Goal: Ask a question: Seek information or help from site administrators or community

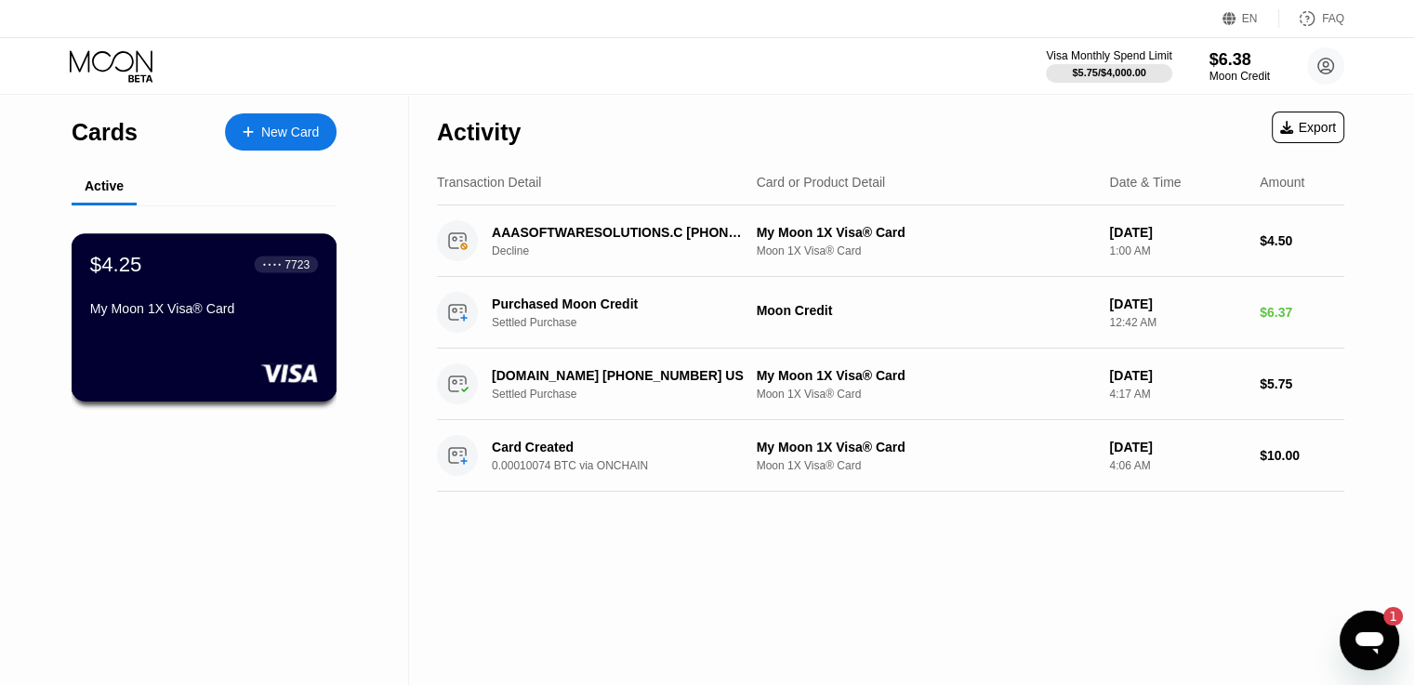
click at [286, 366] on rect at bounding box center [289, 373] width 58 height 19
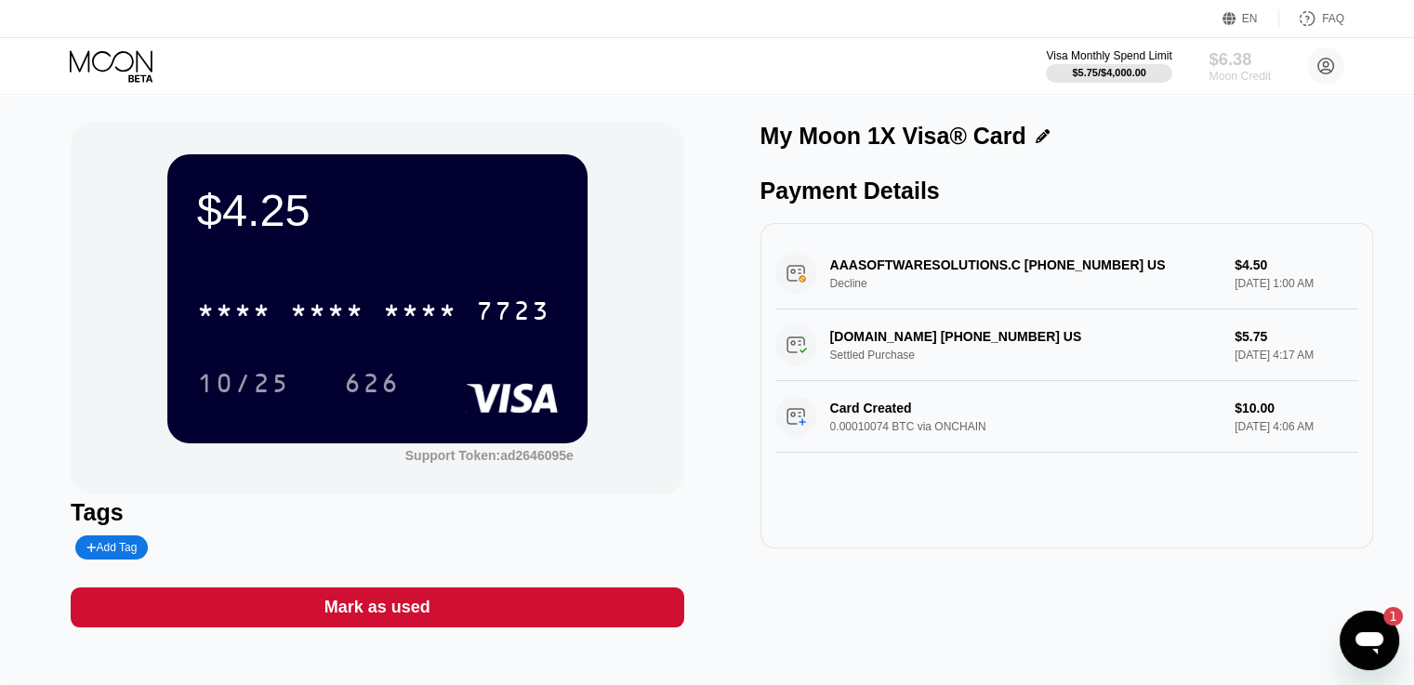
click at [1235, 70] on div "Moon Credit" at bounding box center [1240, 76] width 62 height 13
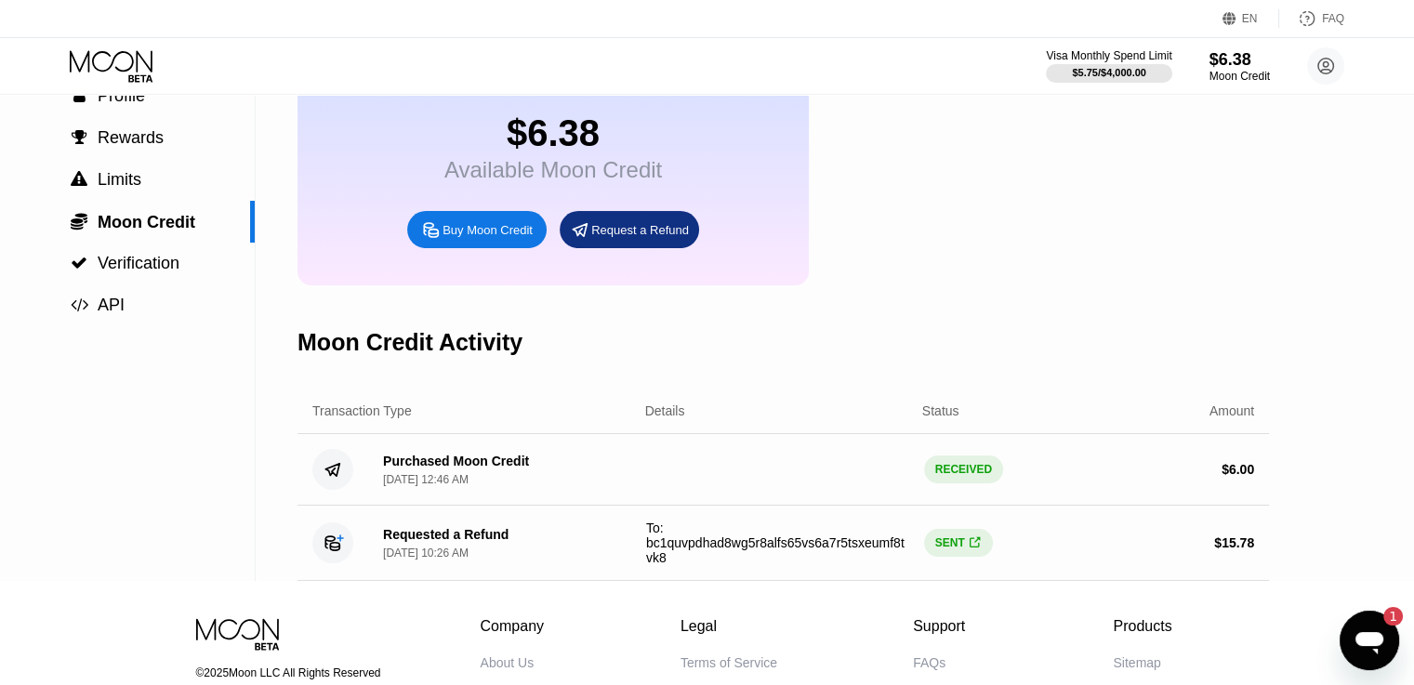
scroll to position [149, 0]
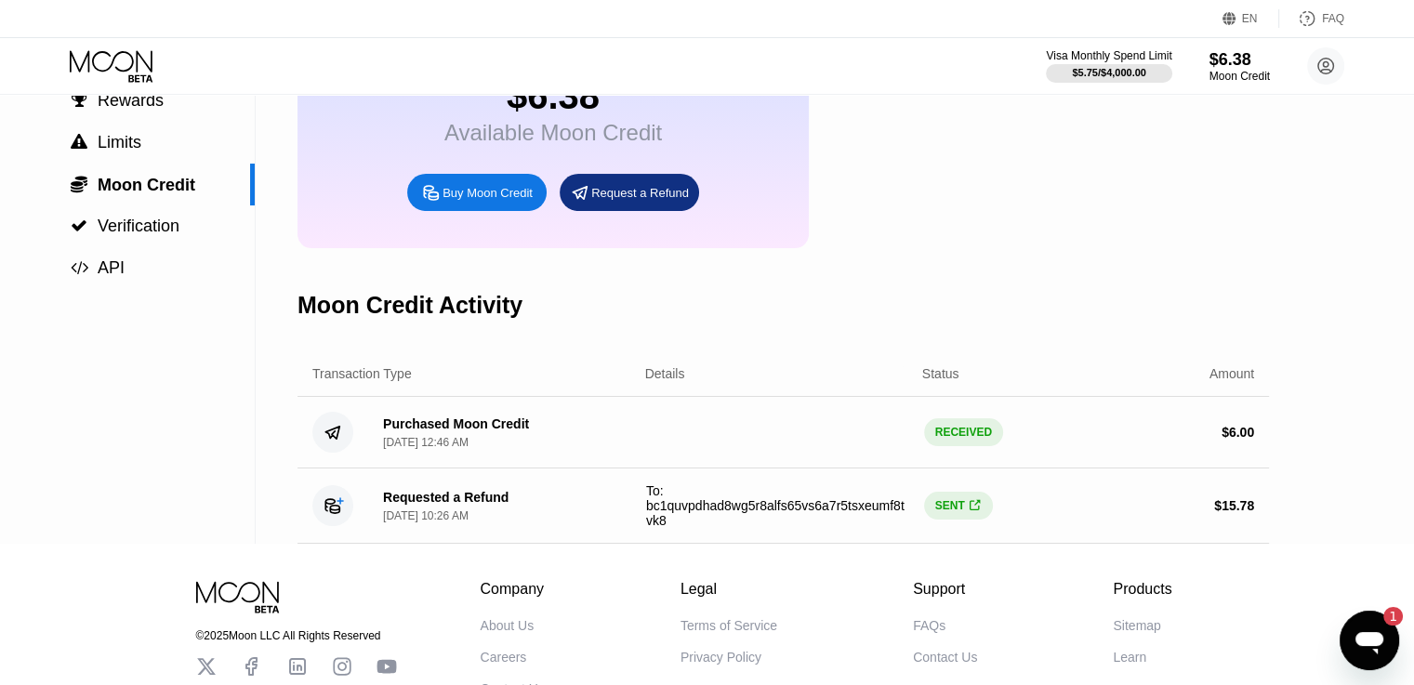
click at [969, 513] on div "" at bounding box center [975, 506] width 13 height 14
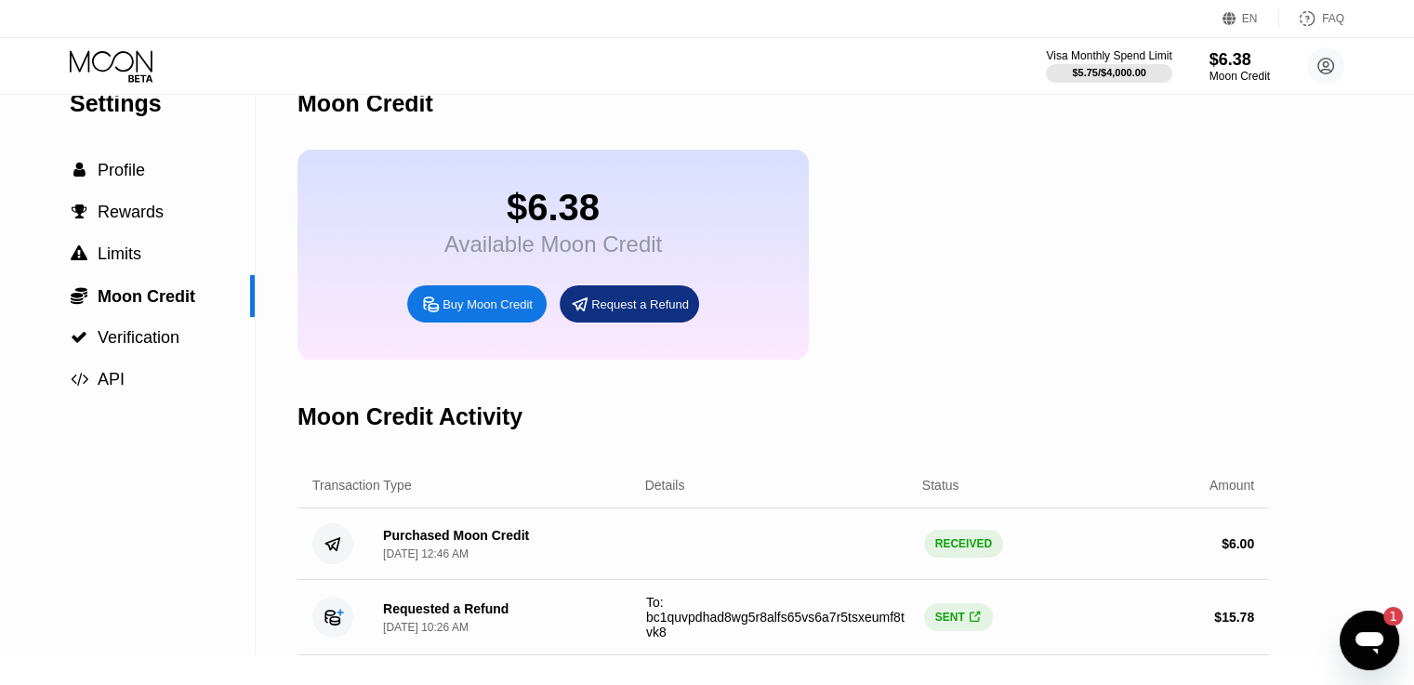
scroll to position [0, 0]
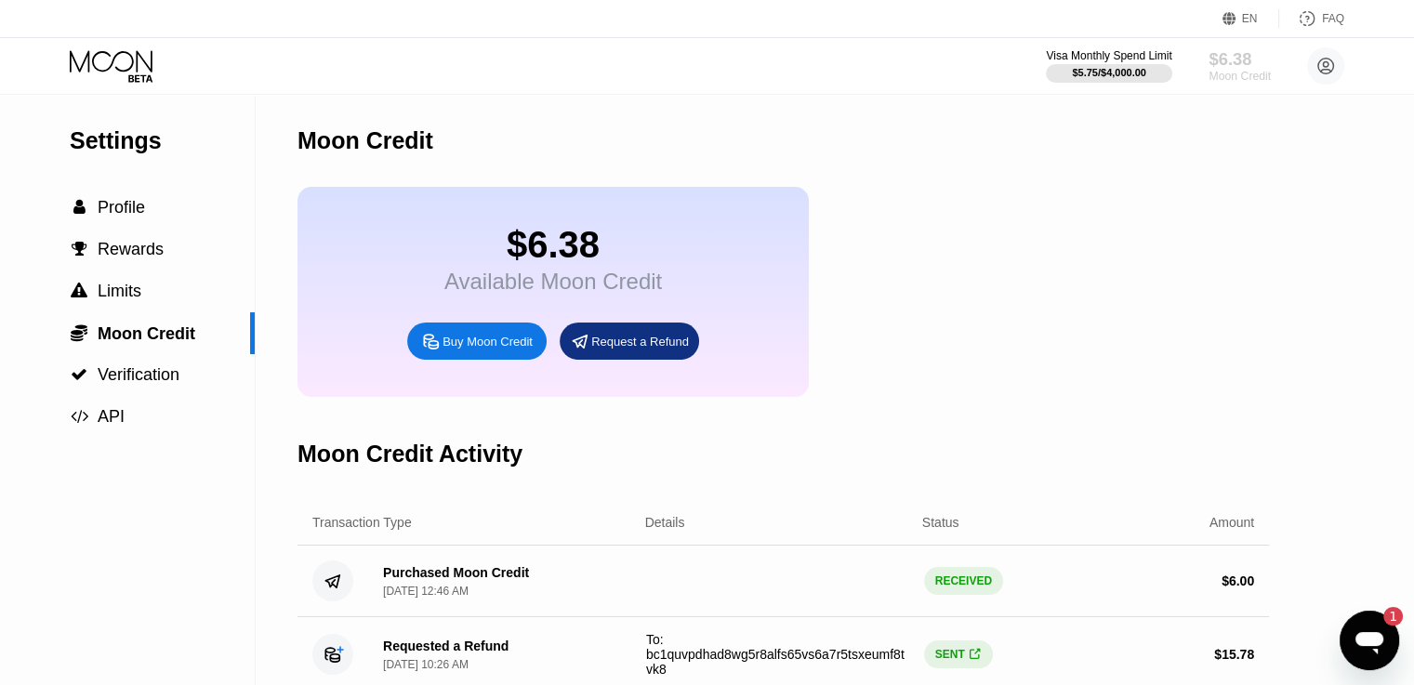
click at [1222, 74] on div "Moon Credit" at bounding box center [1240, 76] width 62 height 13
click at [613, 350] on div "Request a Refund" at bounding box center [640, 342] width 98 height 16
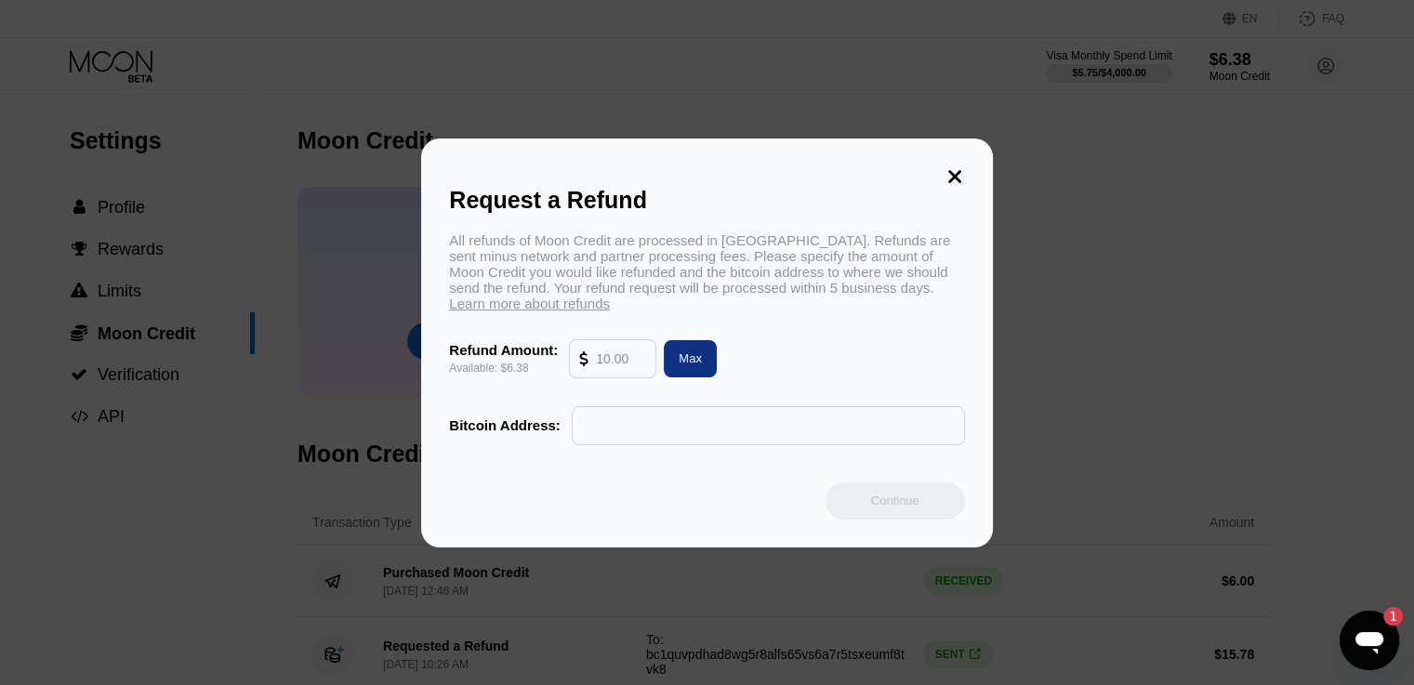
click at [626, 369] on input "text" at bounding box center [621, 358] width 50 height 37
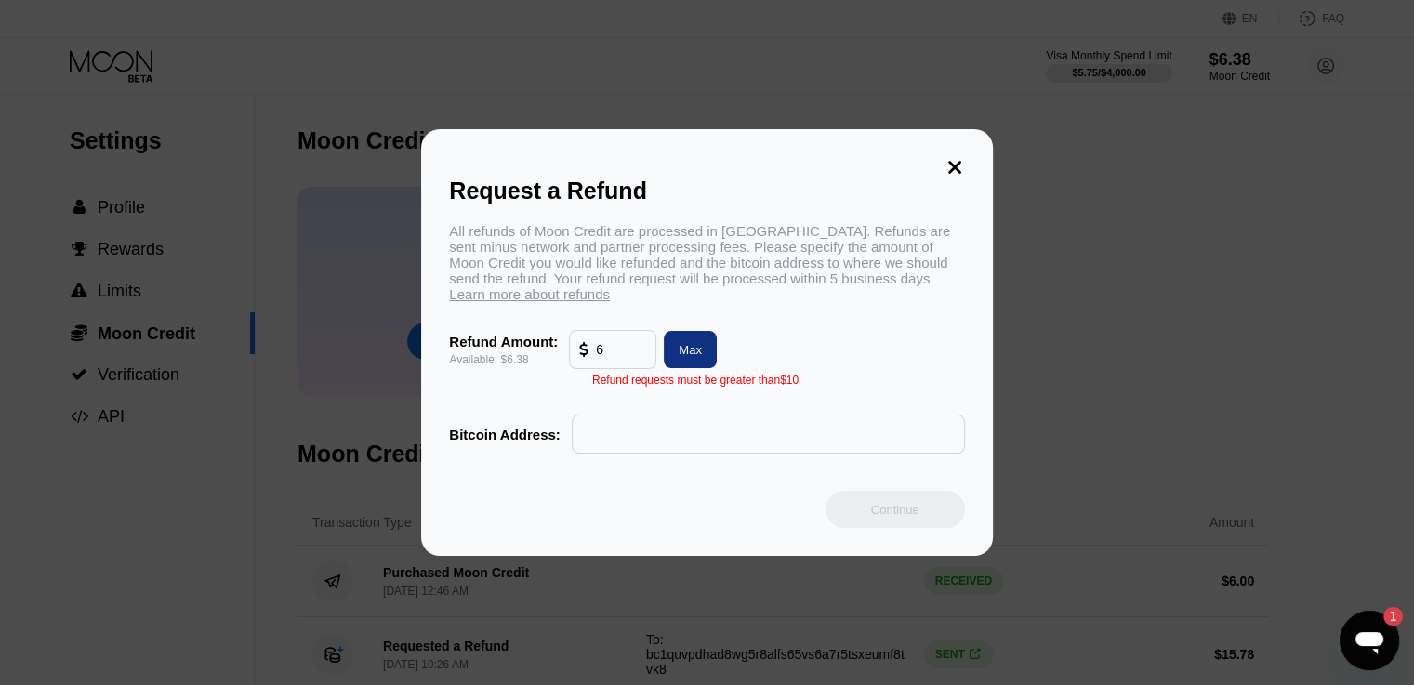
type input "6"
click at [679, 413] on div "All refunds of Moon Credit are processed in [GEOGRAPHIC_DATA]. Refunds are sent…" at bounding box center [706, 338] width 515 height 231
click at [953, 161] on icon at bounding box center [954, 167] width 13 height 13
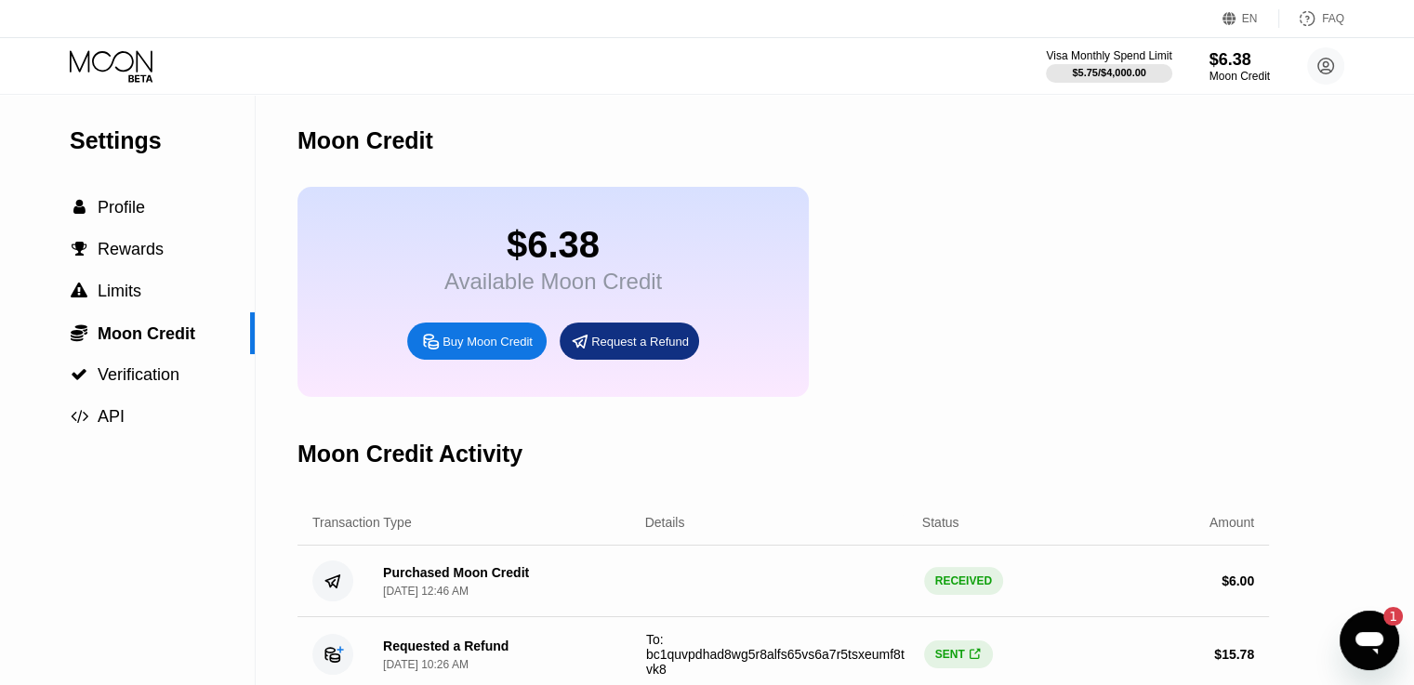
click at [1379, 643] on icon "Open messaging window, 1 unread message" at bounding box center [1370, 643] width 28 height 22
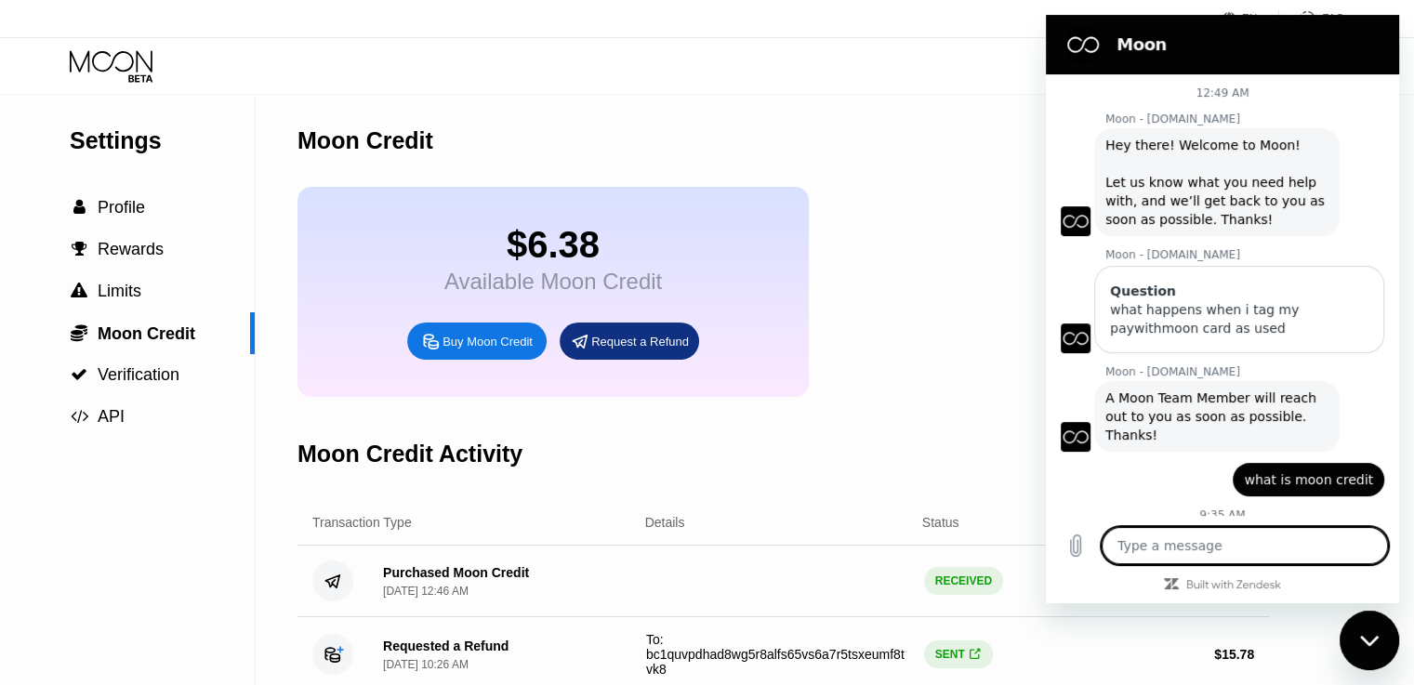
scroll to position [332, 0]
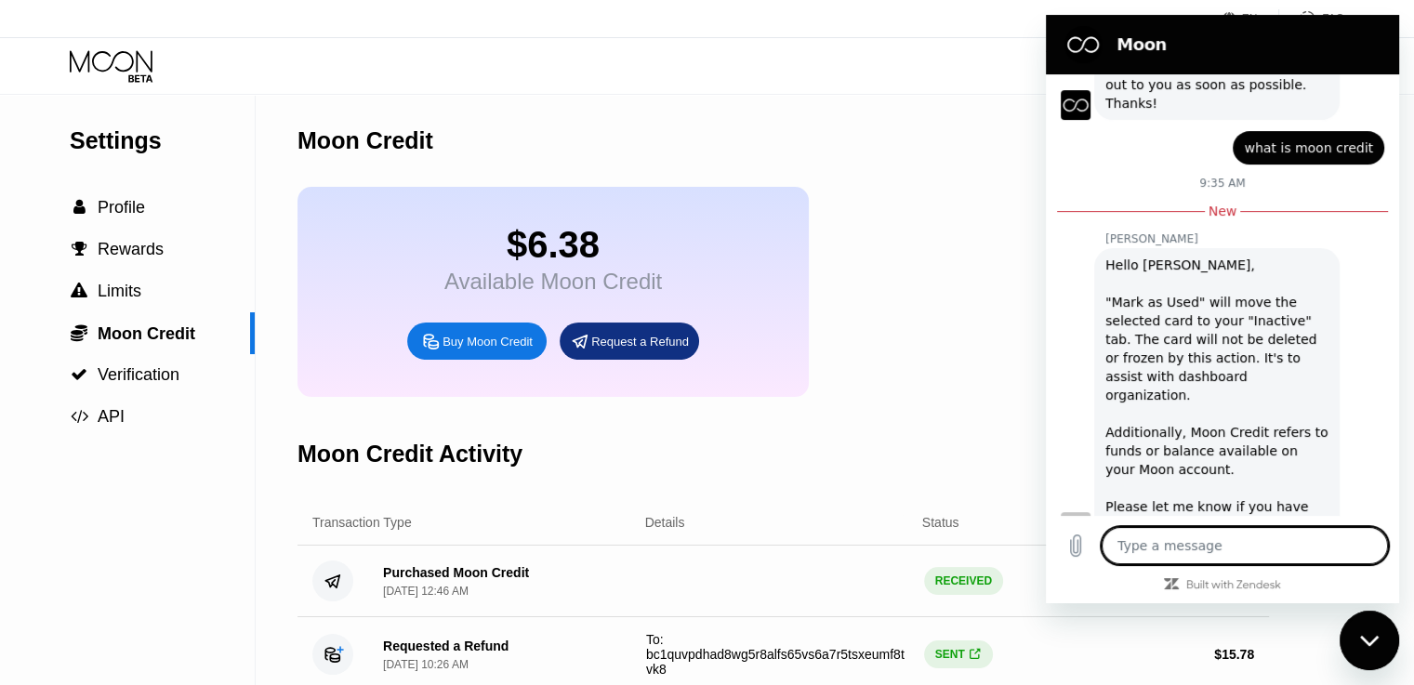
click at [1321, 437] on div "[PERSON_NAME] says: Hello [PERSON_NAME], "[PERSON_NAME] as Used" will move the …" at bounding box center [1216, 395] width 245 height 294
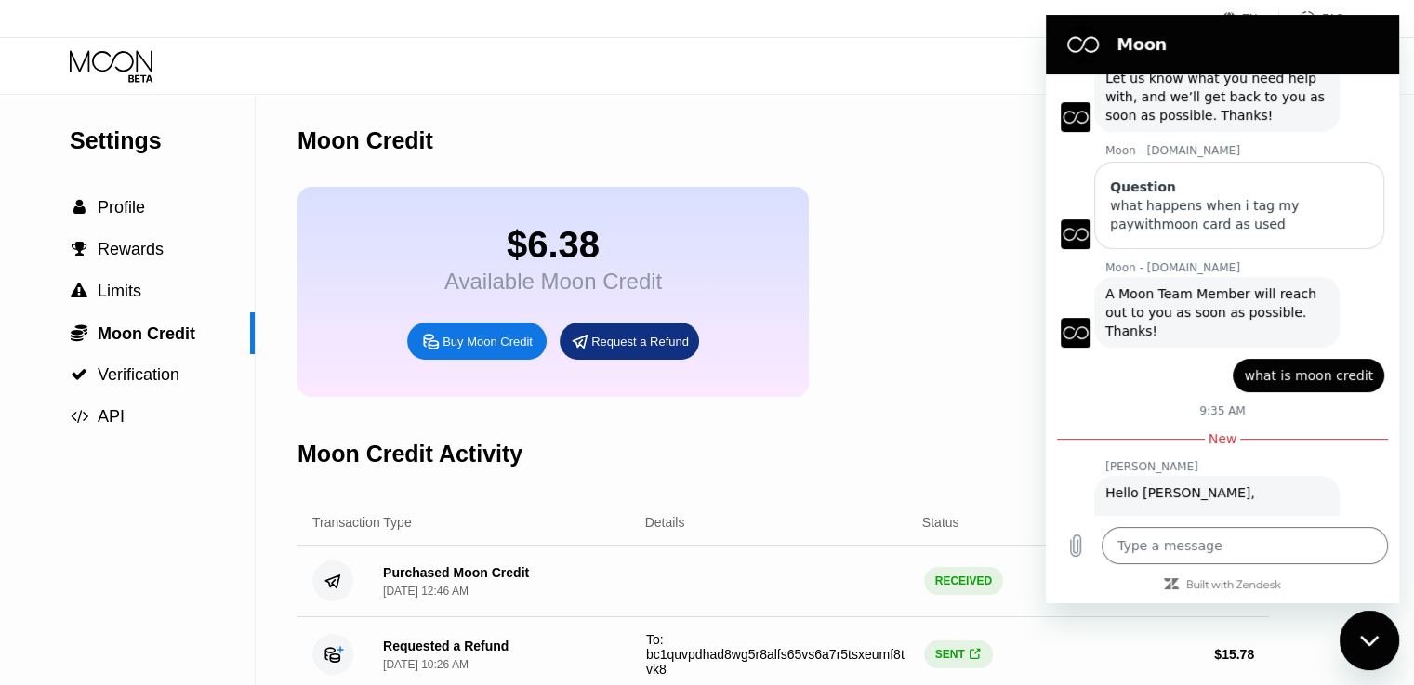
scroll to position [0, 0]
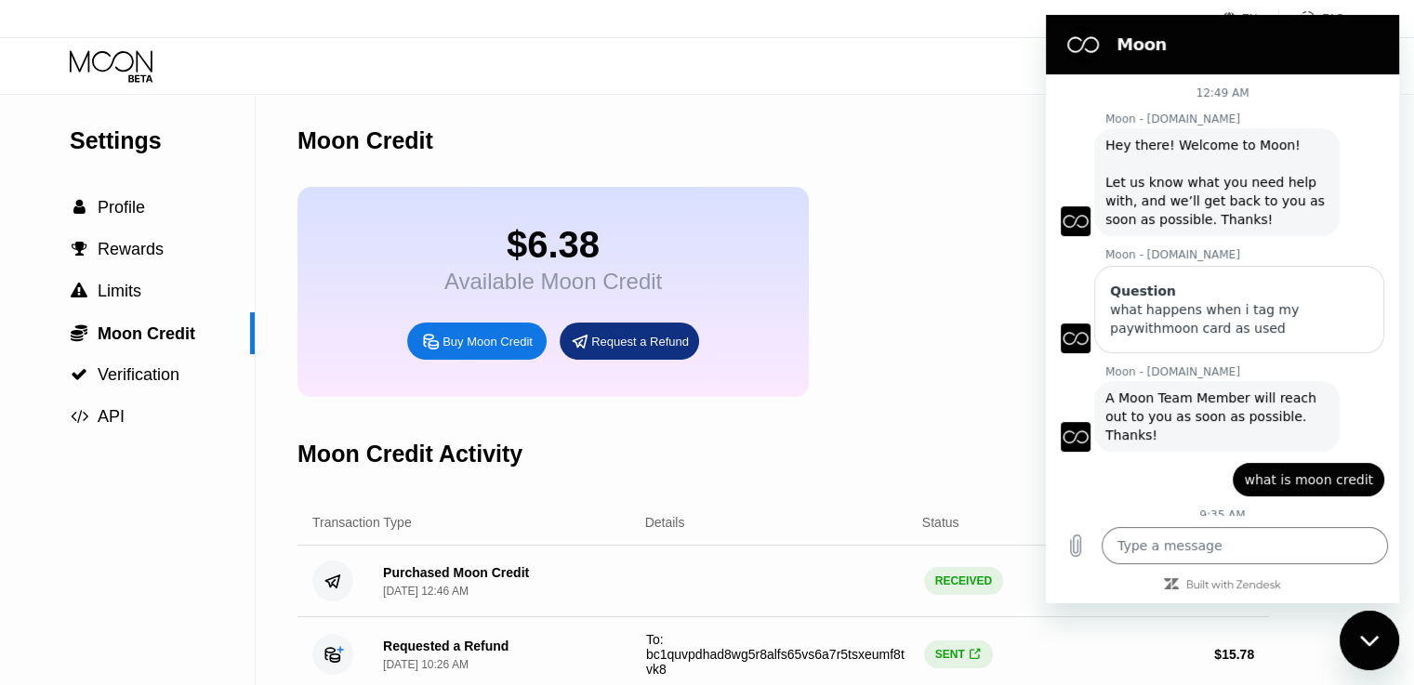
click at [1384, 507] on div "12:49 AM Moon - [DOMAIN_NAME] Moon - [DOMAIN_NAME] says: Hey there! Welcome to …" at bounding box center [1222, 295] width 353 height 442
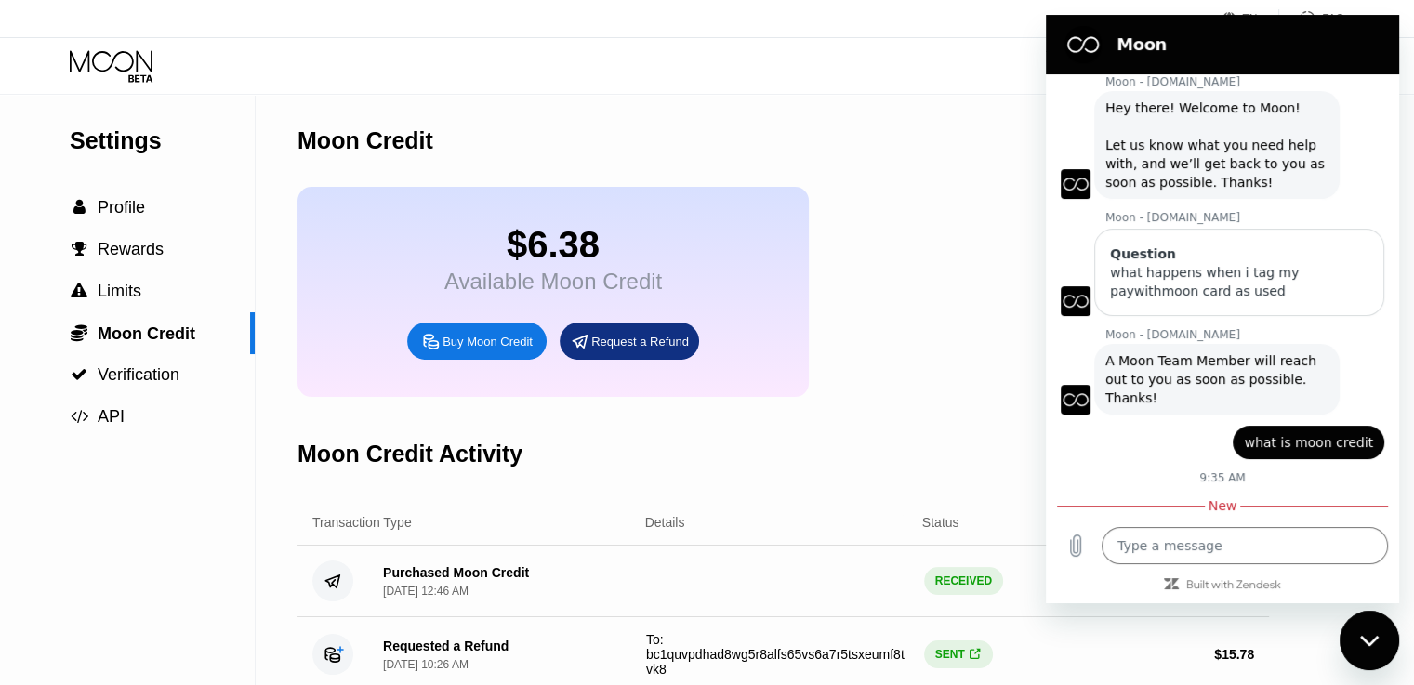
scroll to position [360, 0]
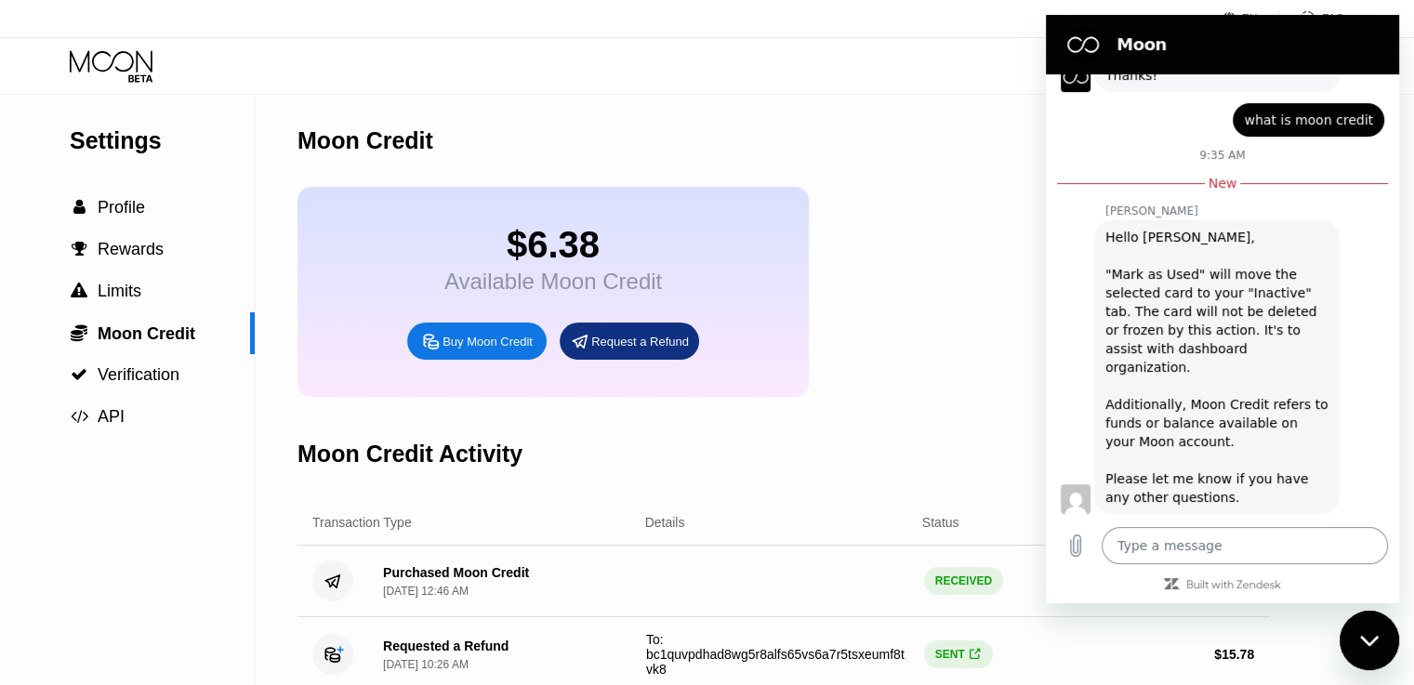
click at [1231, 537] on textarea at bounding box center [1245, 545] width 286 height 37
type textarea "h"
type textarea "x"
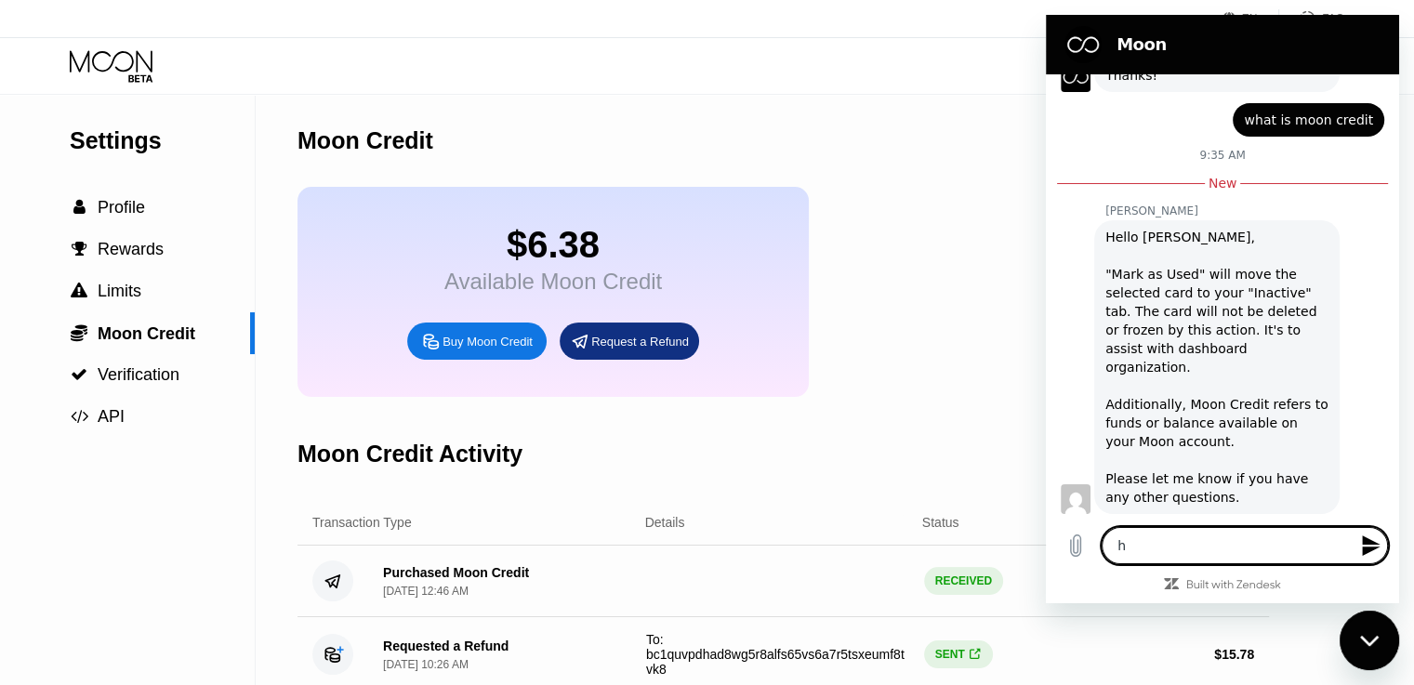
type textarea "he"
type textarea "x"
type textarea "hel"
type textarea "x"
type textarea "hell"
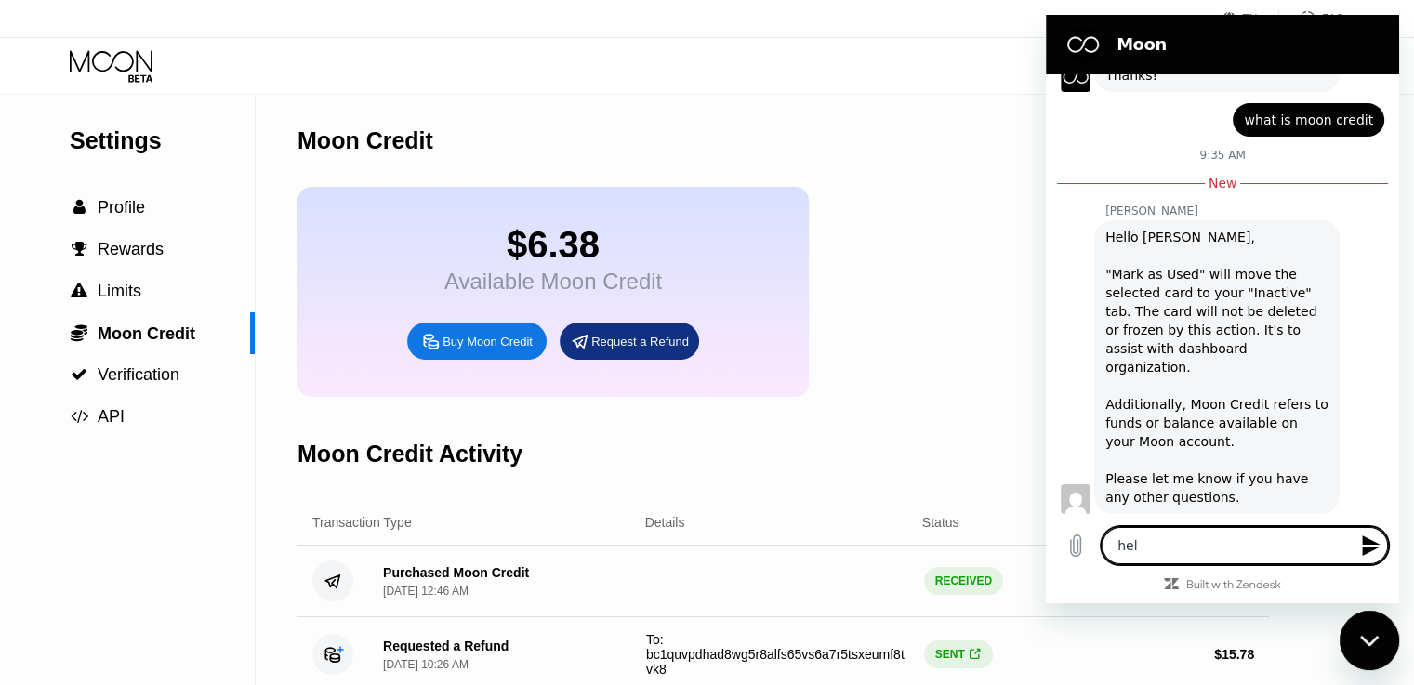
type textarea "x"
type textarea "hello"
type textarea "x"
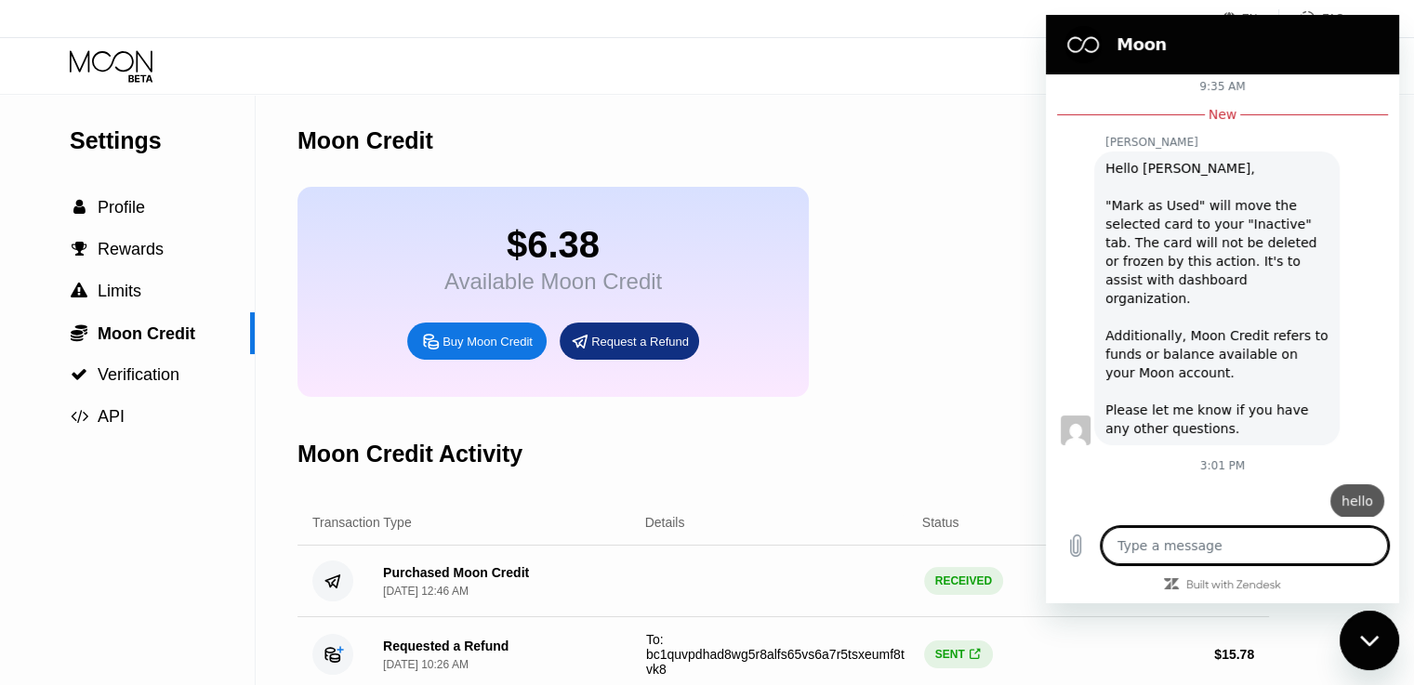
type textarea "x"
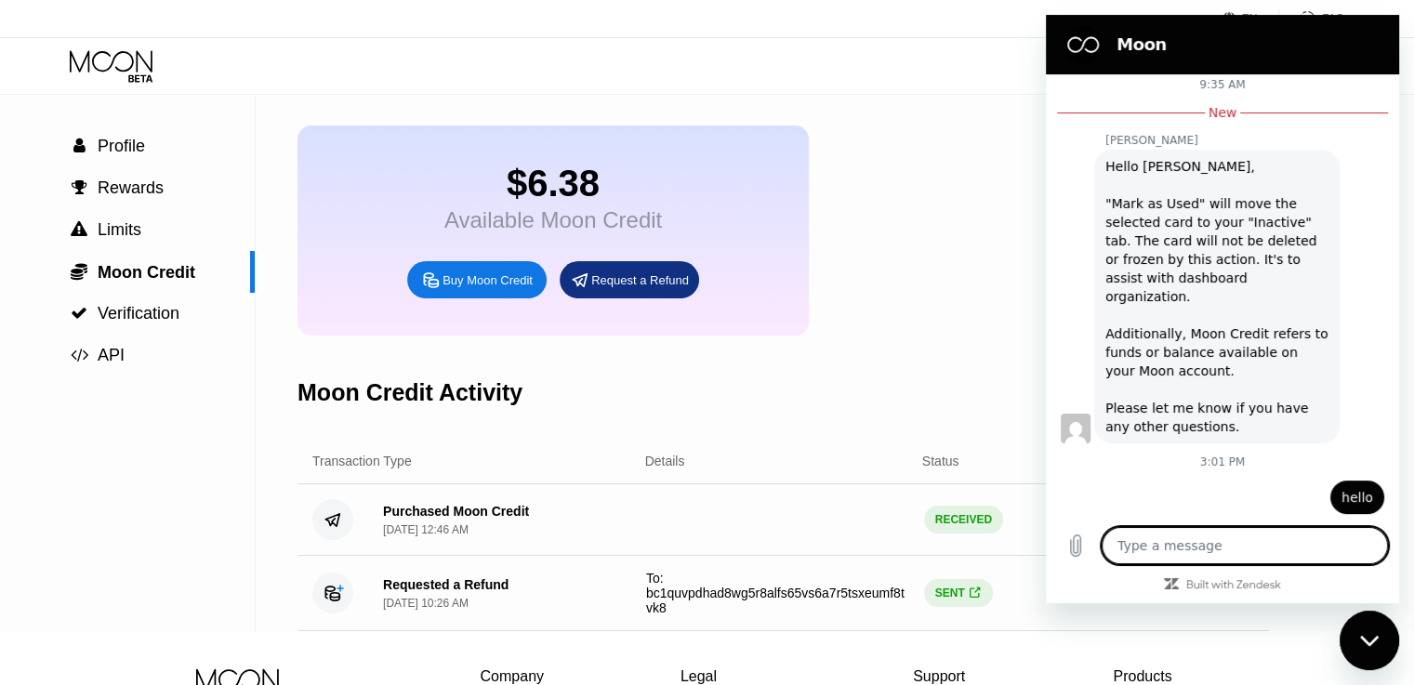
scroll to position [63, 0]
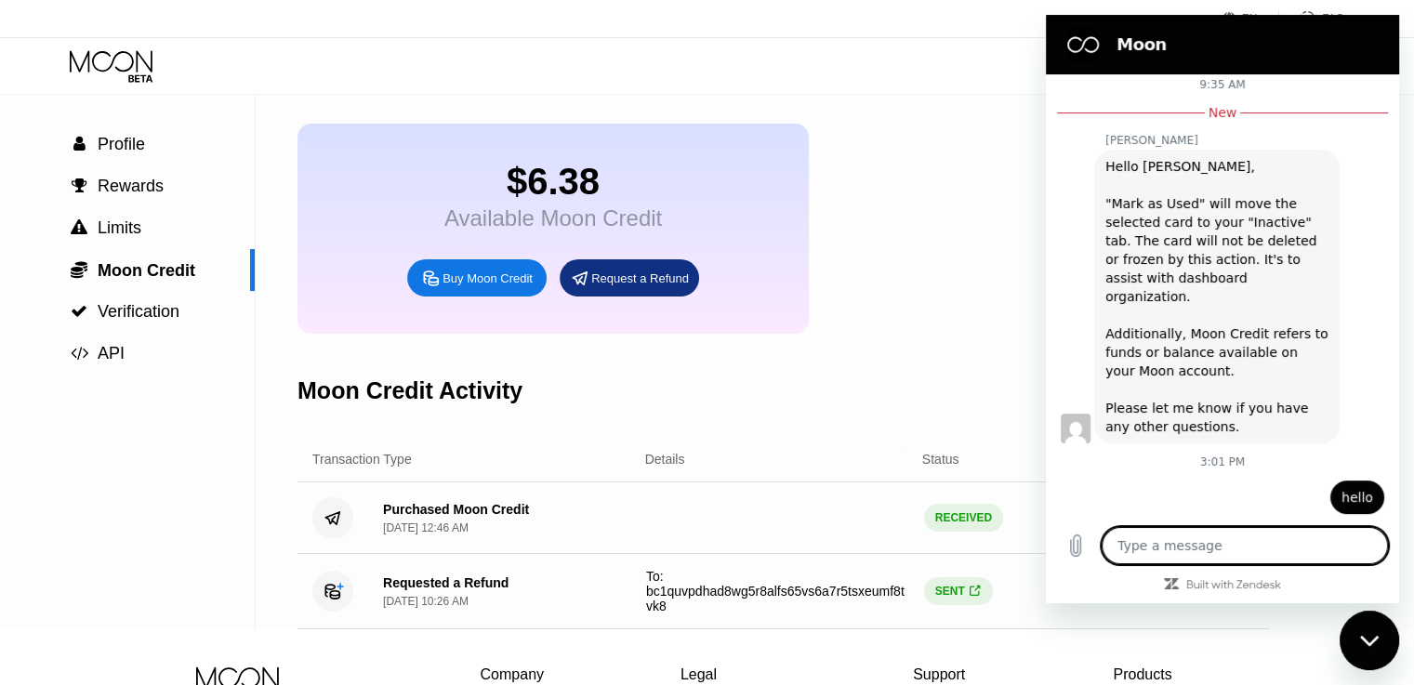
click at [1250, 545] on textarea at bounding box center [1245, 545] width 286 height 37
type textarea "i"
type textarea "x"
type textarea "i"
type textarea "x"
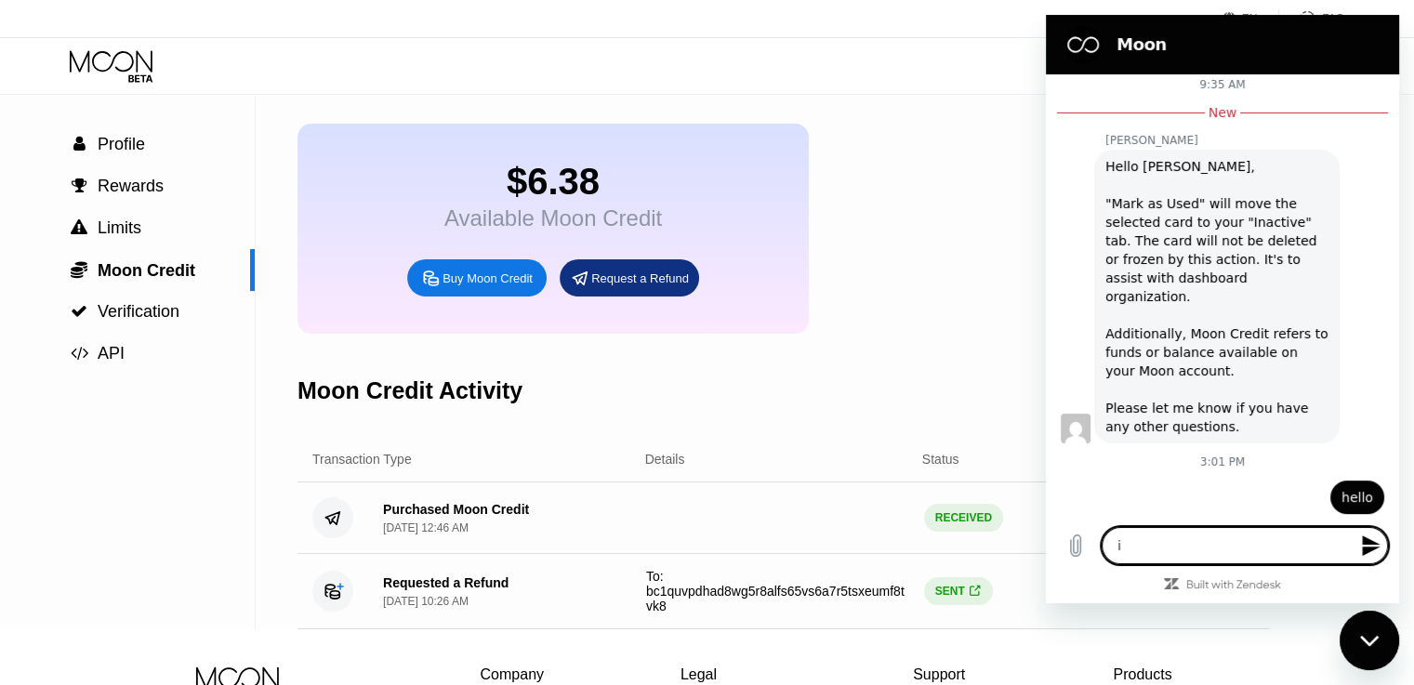
type textarea "i w"
type textarea "x"
type textarea "i wa"
type textarea "x"
type textarea "i wan"
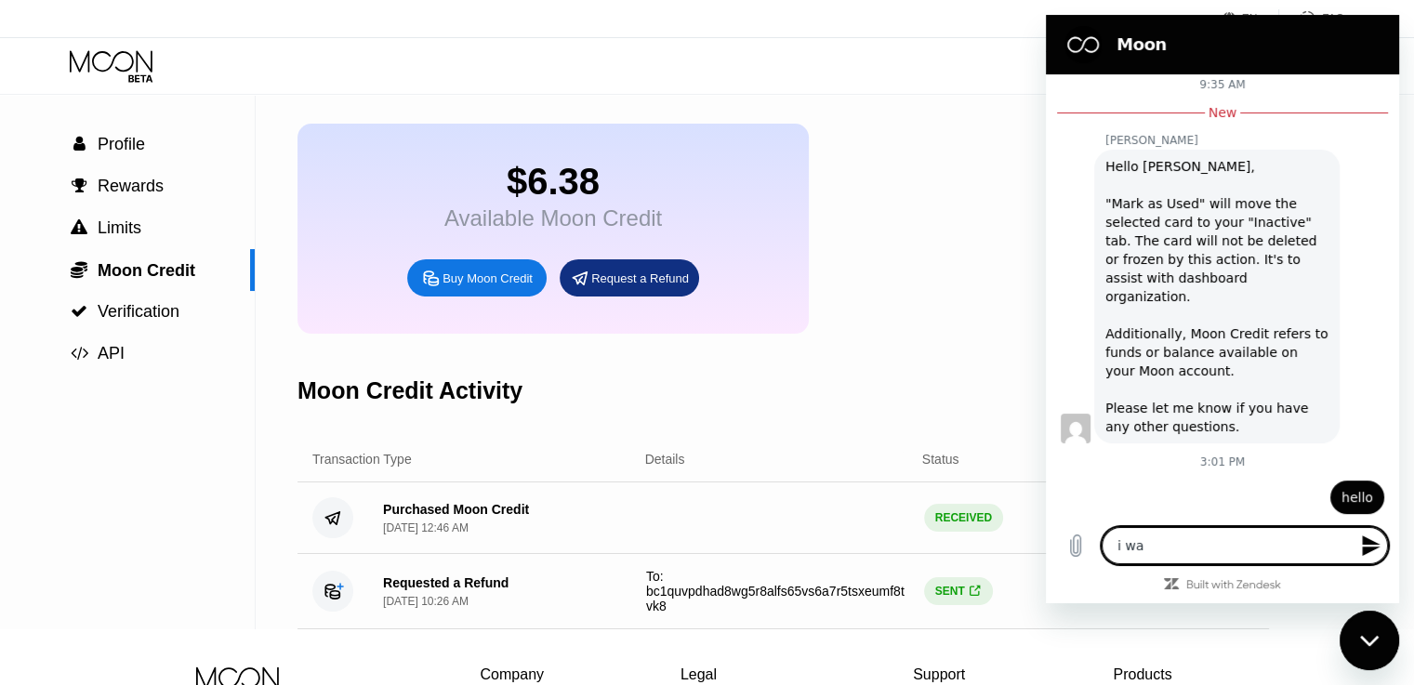
type textarea "x"
type textarea "i want"
type textarea "x"
type textarea "i want"
type textarea "x"
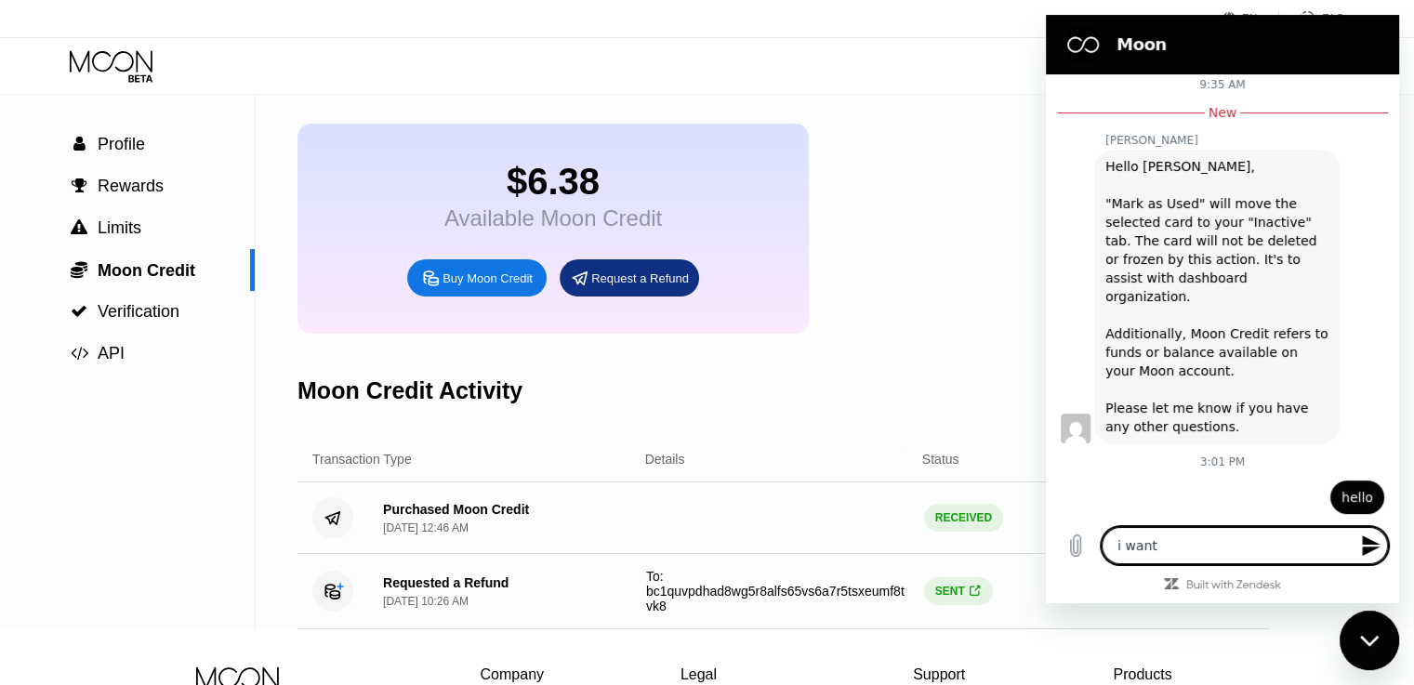
type textarea "i want a"
type textarea "x"
type textarea "i want a"
type textarea "x"
type textarea "i want a r"
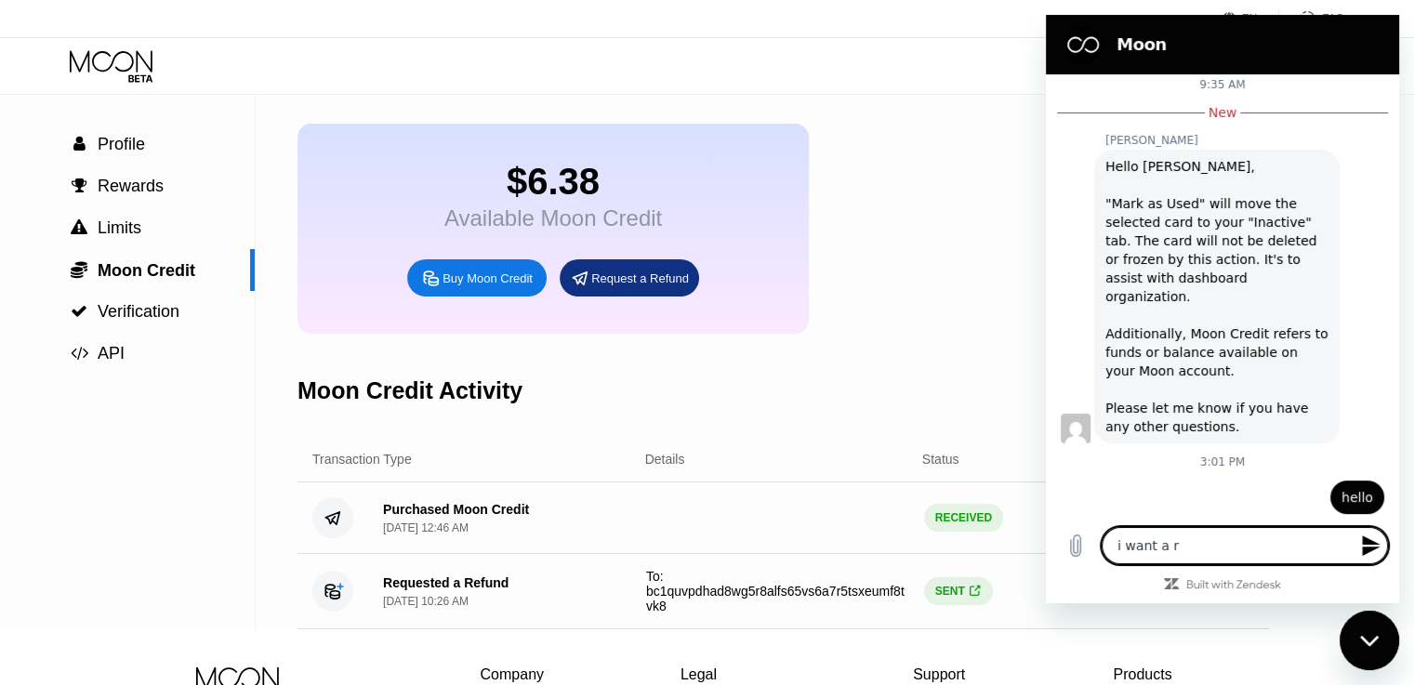
type textarea "x"
type textarea "i want a re"
type textarea "x"
type textarea "i want a ref"
type textarea "x"
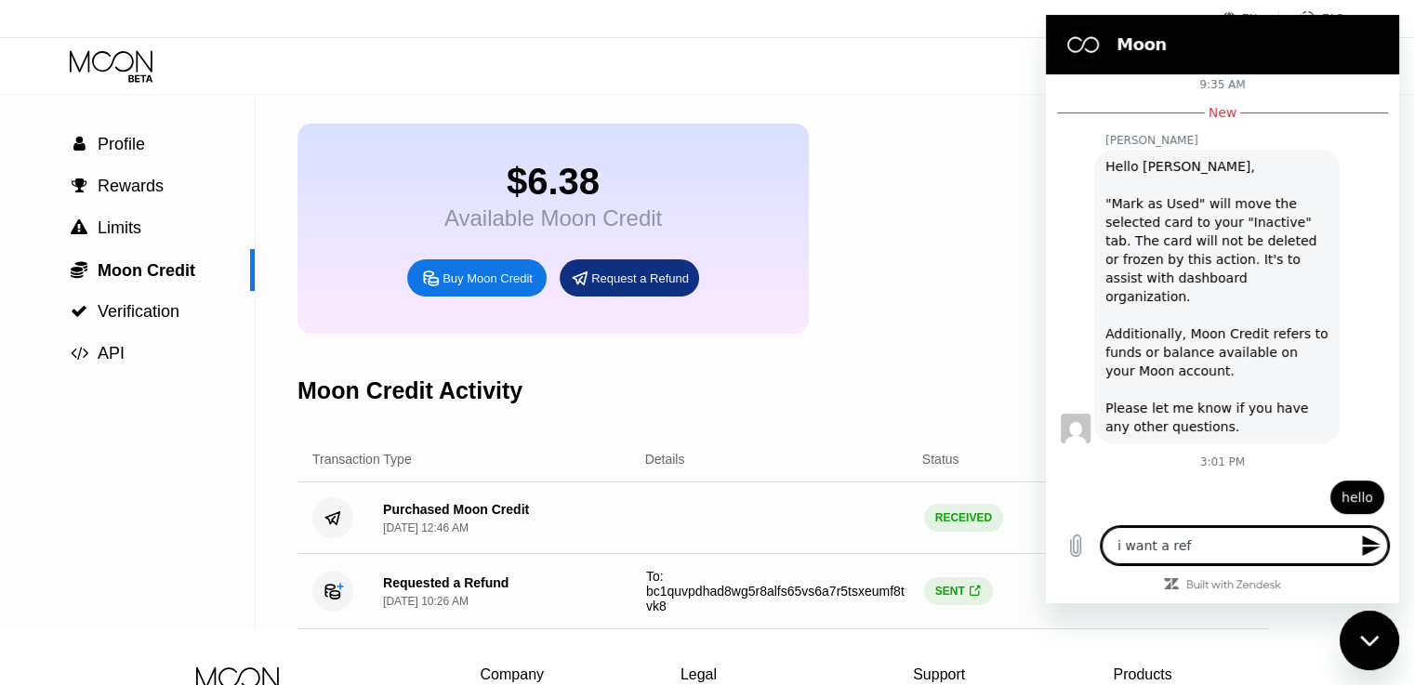
type textarea "i want a refu"
type textarea "x"
type textarea "i want a refun"
type textarea "x"
type textarea "i want a refund"
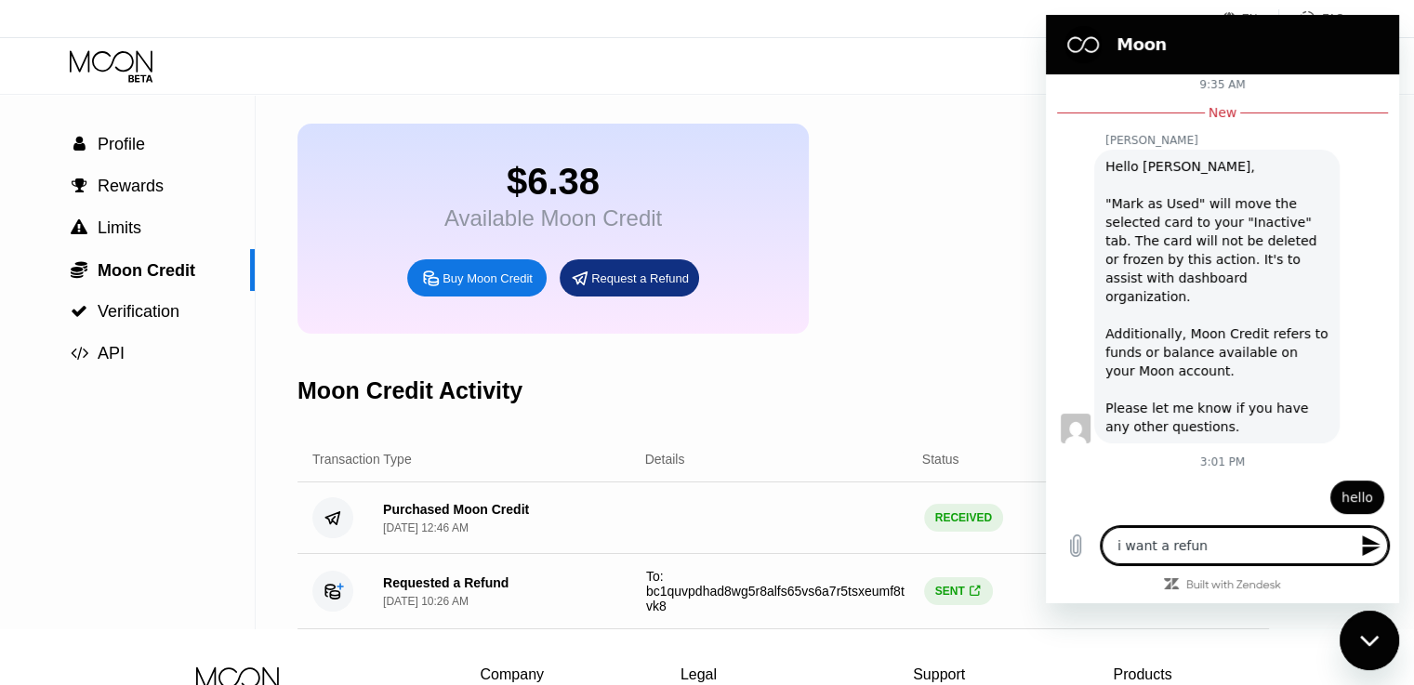
type textarea "x"
type textarea "i want a refund"
type textarea "x"
type textarea "i want a refund o"
type textarea "x"
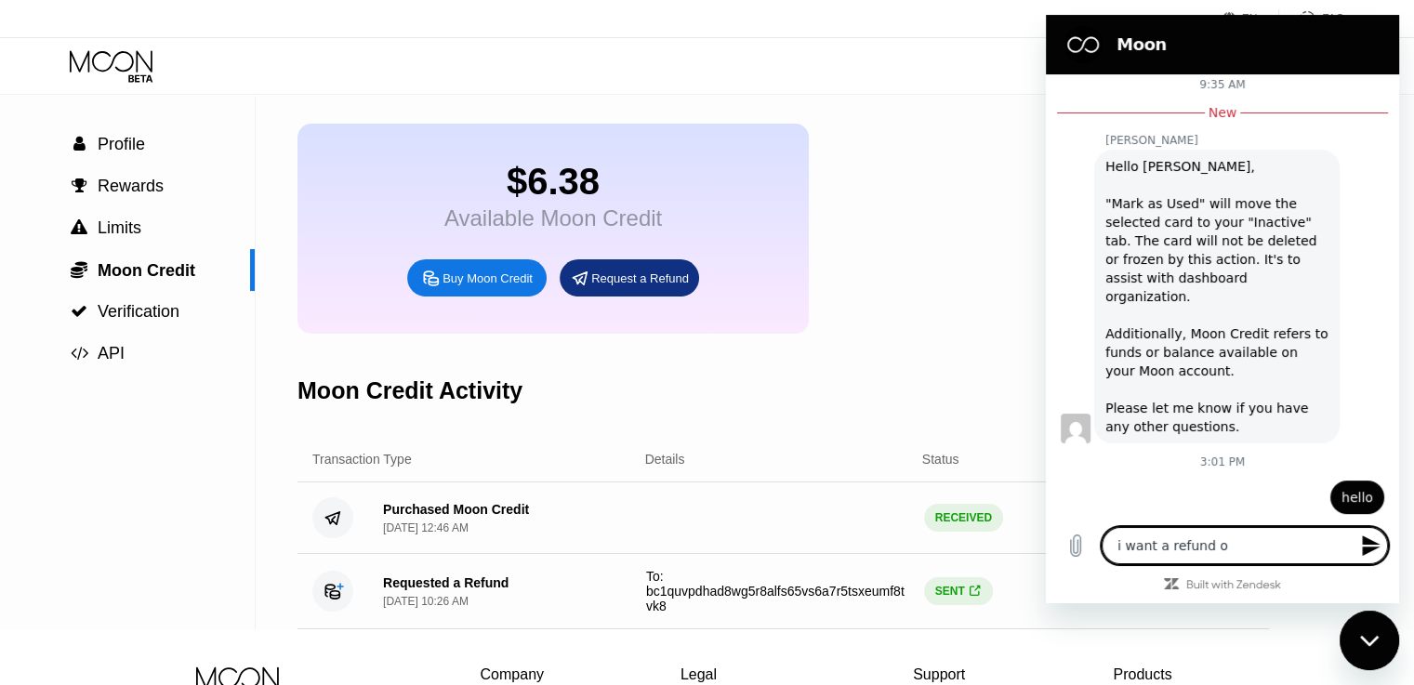
type textarea "i want a refund of"
type textarea "x"
type textarea "i want a refund of"
type textarea "x"
type textarea "i want a refund of m"
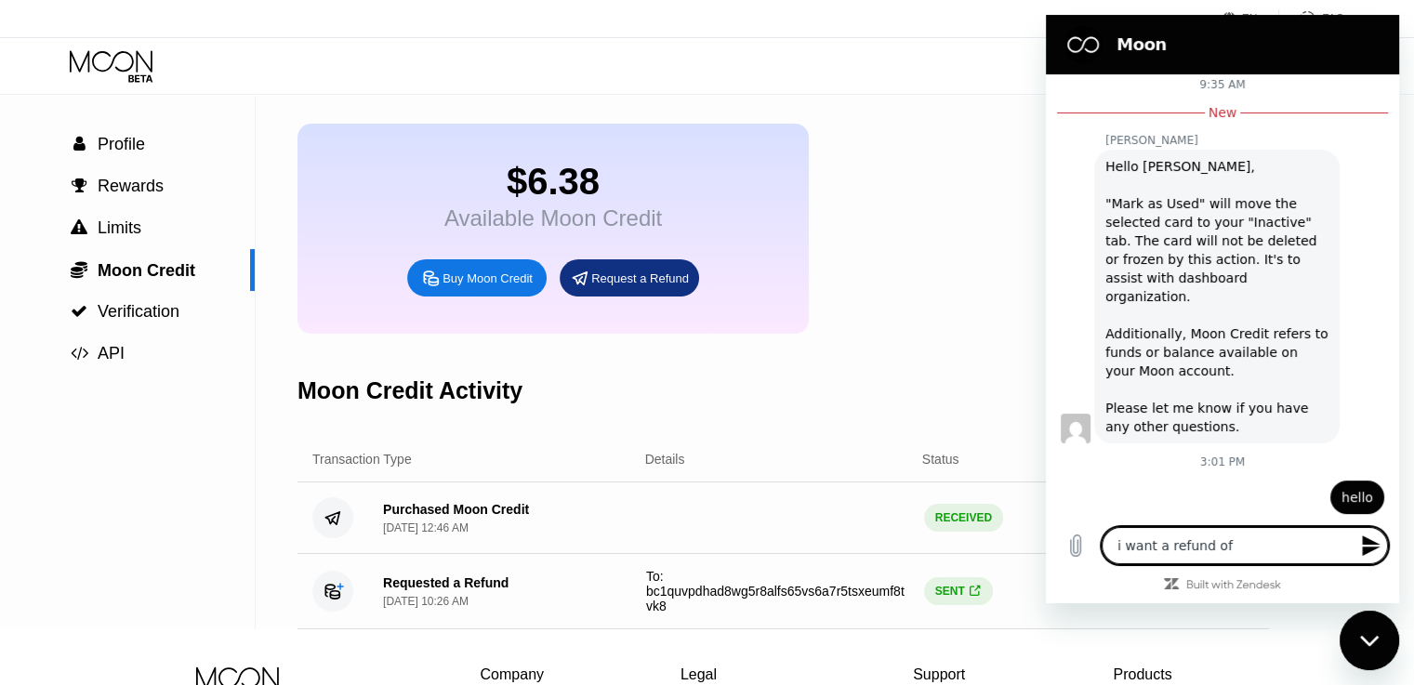
type textarea "x"
type textarea "i want a refund of my"
type textarea "x"
type textarea "i want a refund of my"
type textarea "x"
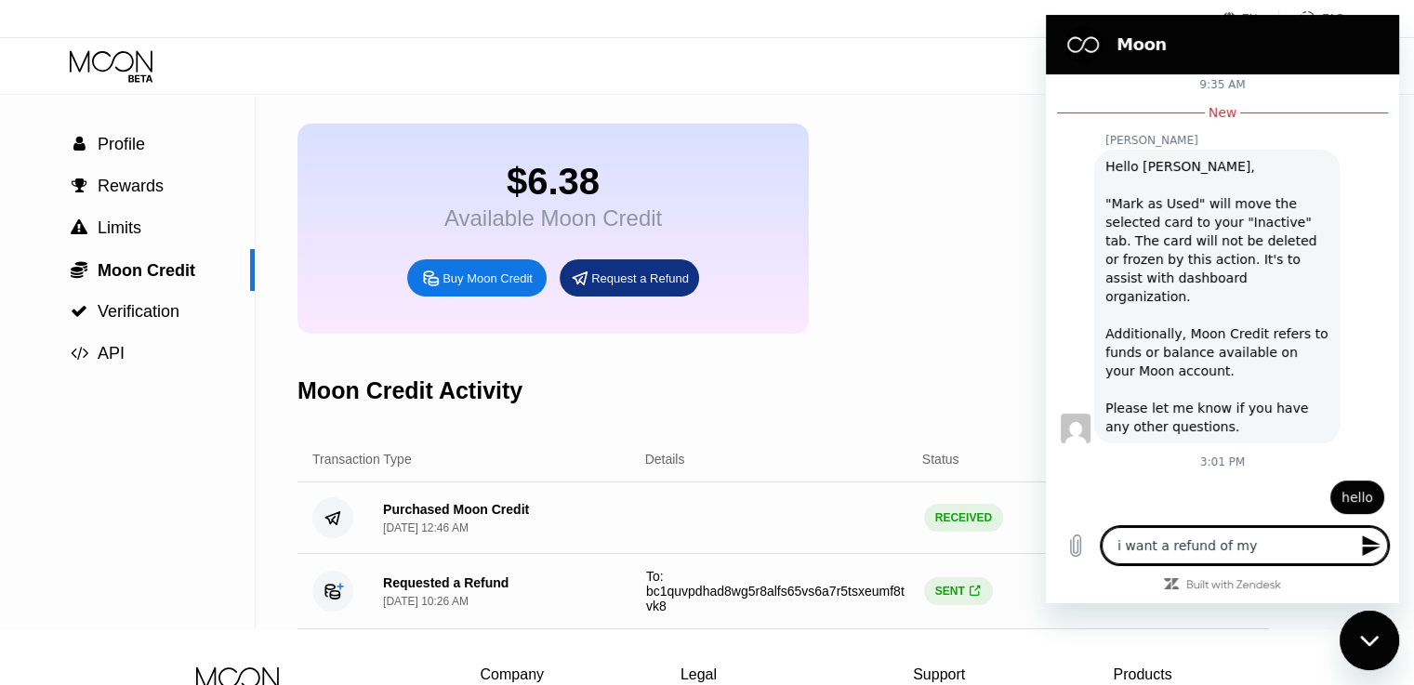
type textarea "i want a refund of my m"
type textarea "x"
type textarea "i want a refund of my mo"
type textarea "x"
type textarea "i want a refund of my moo"
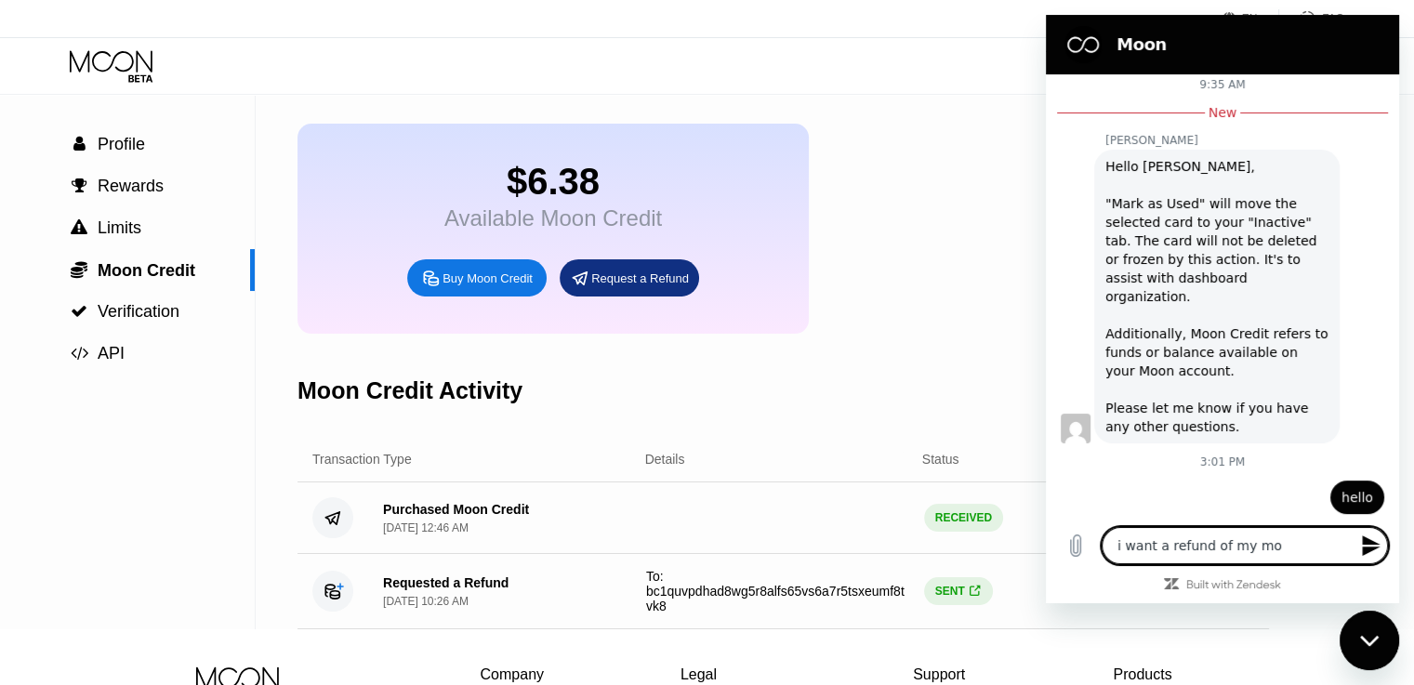
type textarea "x"
type textarea "i want a refund of my moon"
type textarea "x"
type textarea "i want a refund of my moon"
type textarea "x"
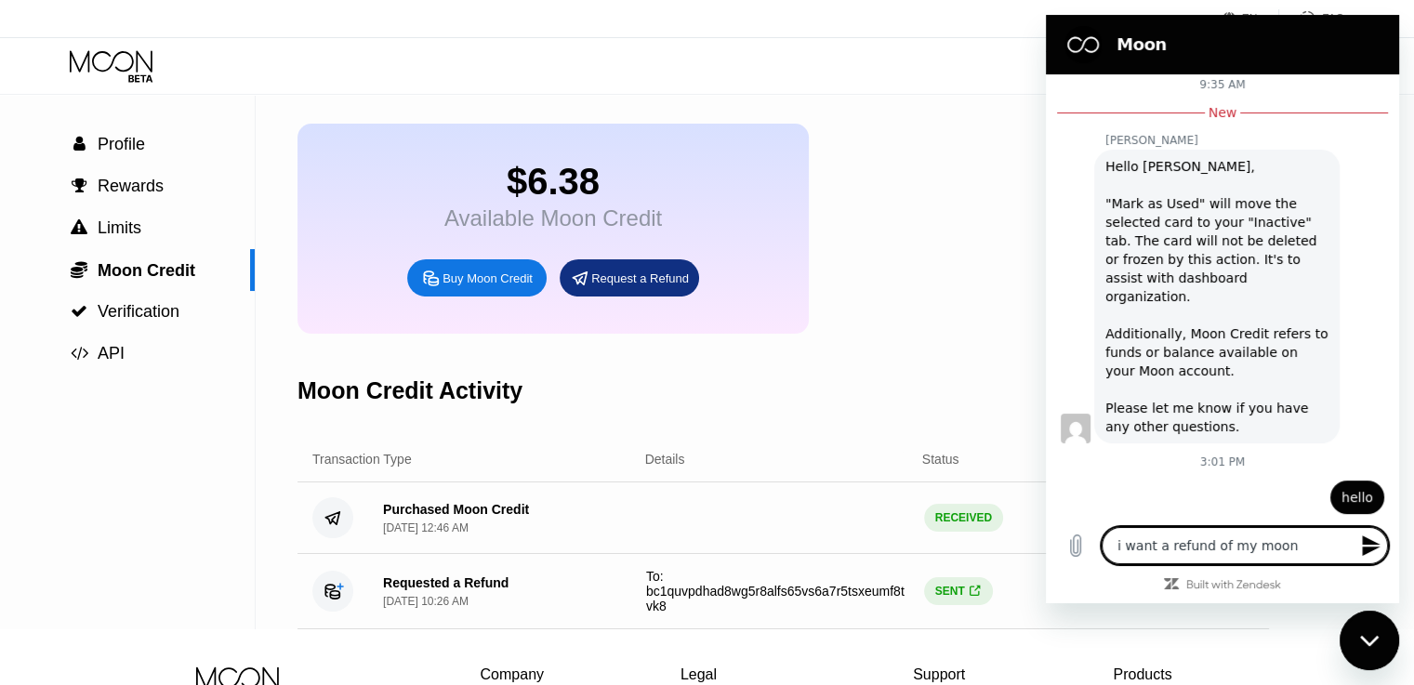
type textarea "i want a refund of my moon c"
type textarea "x"
type textarea "i want a refund of my moon cr"
type textarea "x"
type textarea "i want a refund of my moon cre"
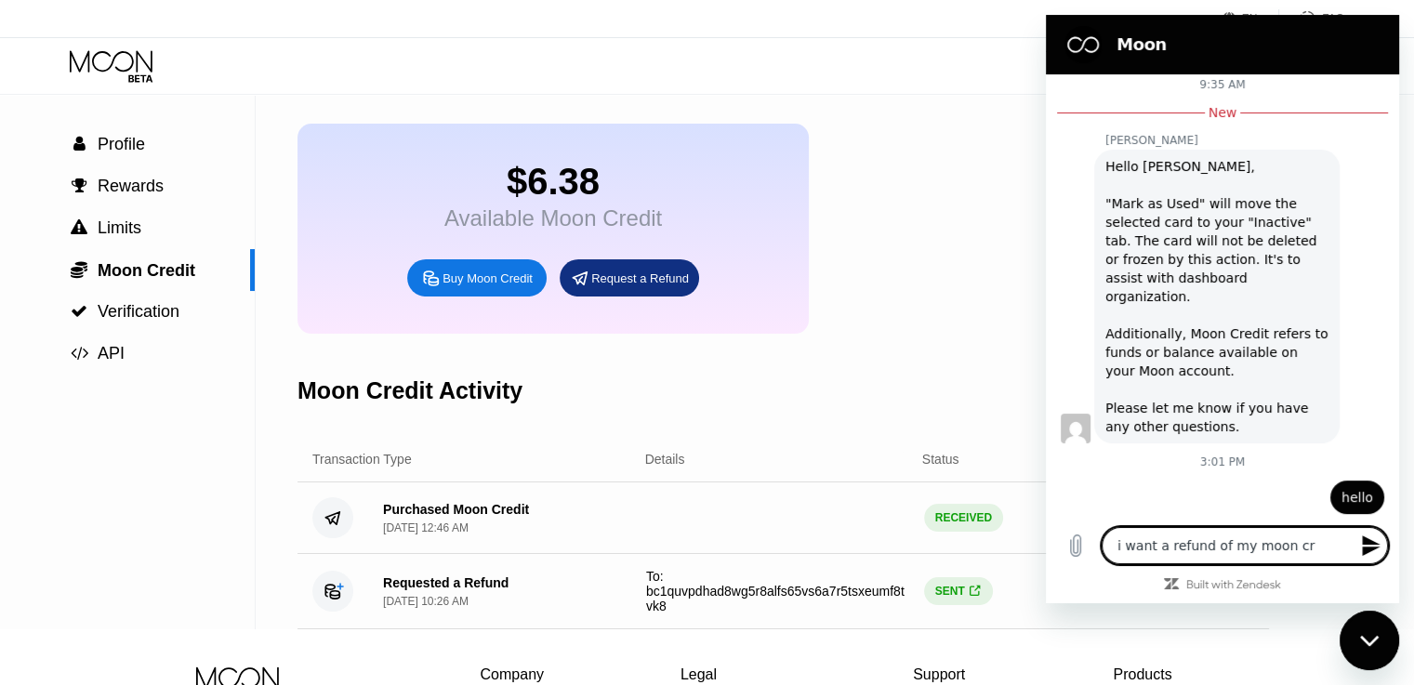
type textarea "x"
type textarea "i want a refund of my moon cred"
type textarea "x"
type textarea "i want a refund of my moon credi"
type textarea "x"
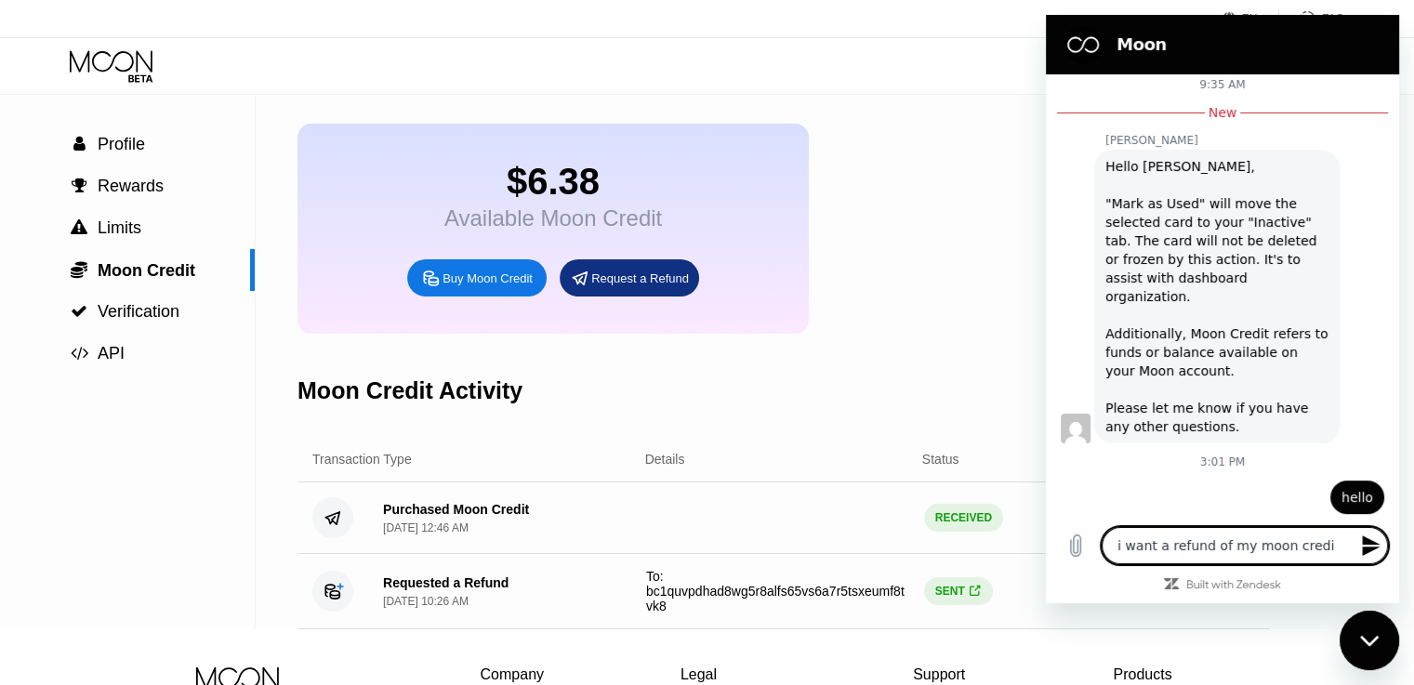
type textarea "i want a refund of my moon credit"
type textarea "x"
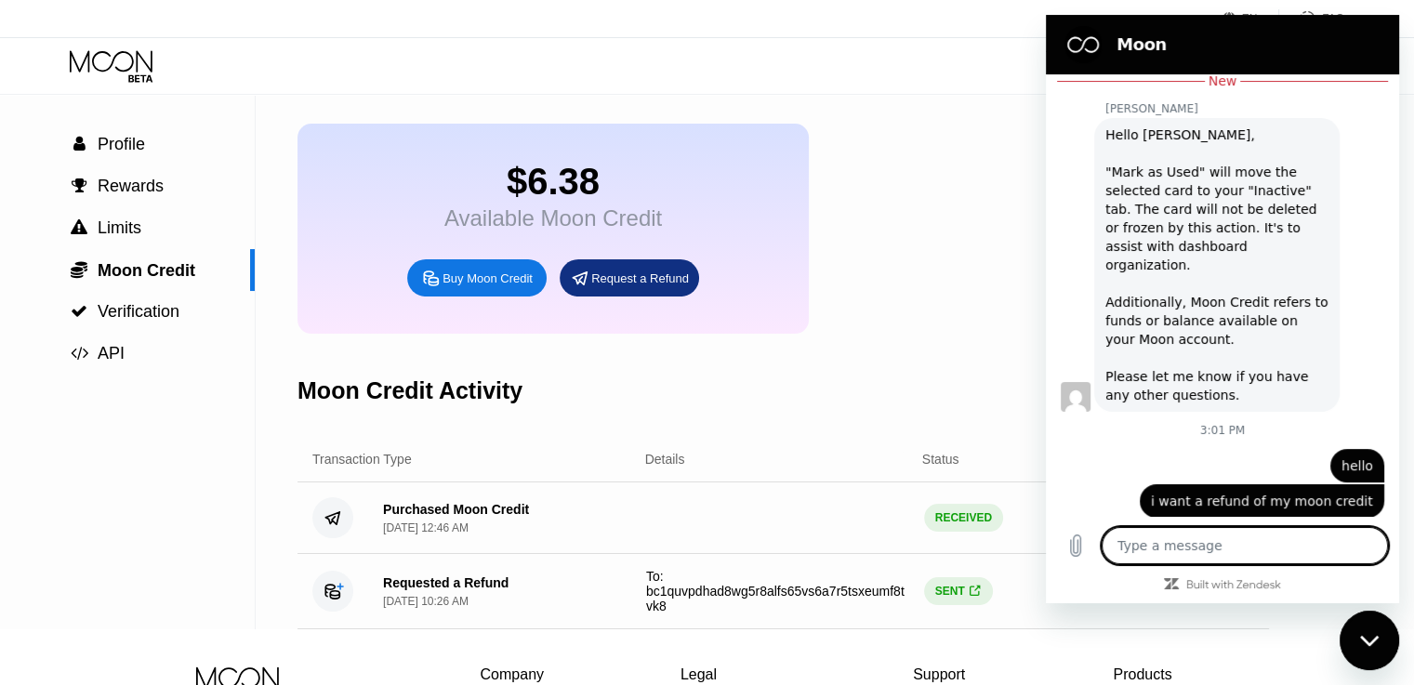
scroll to position [466, 0]
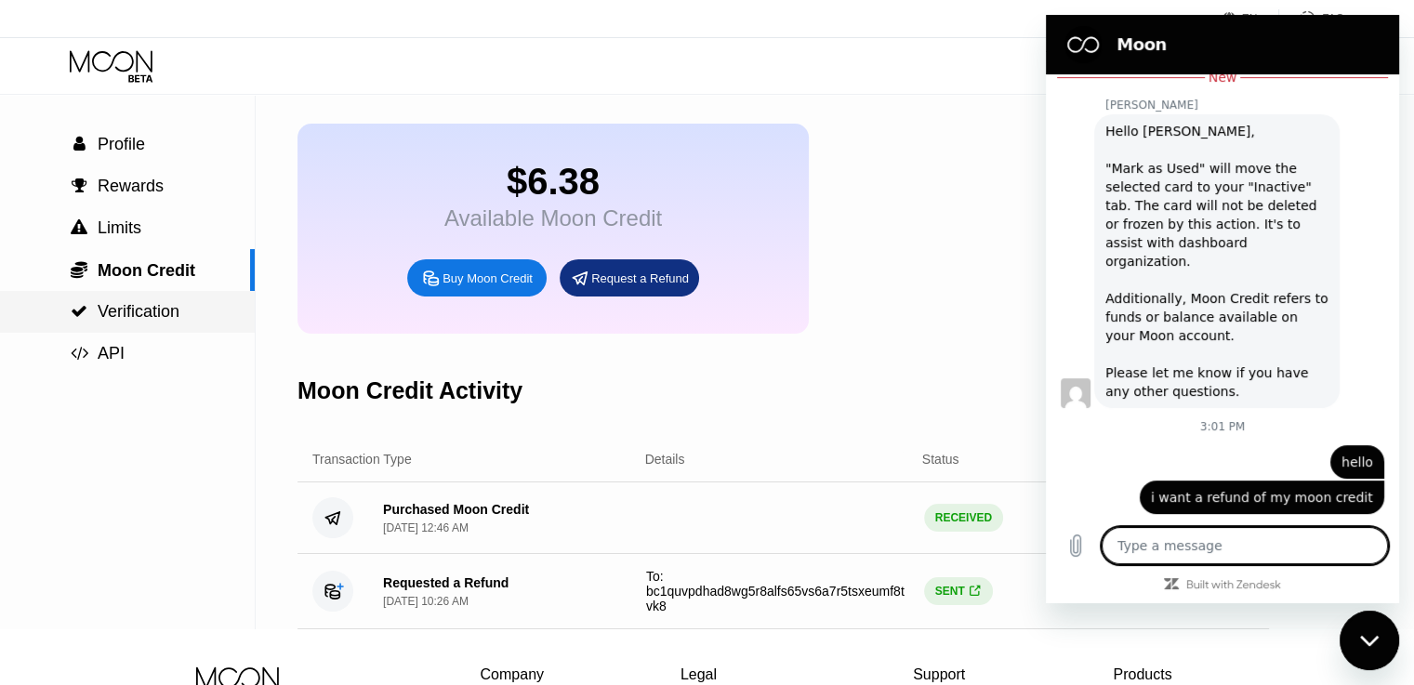
click at [162, 321] on span "Verification" at bounding box center [139, 311] width 82 height 19
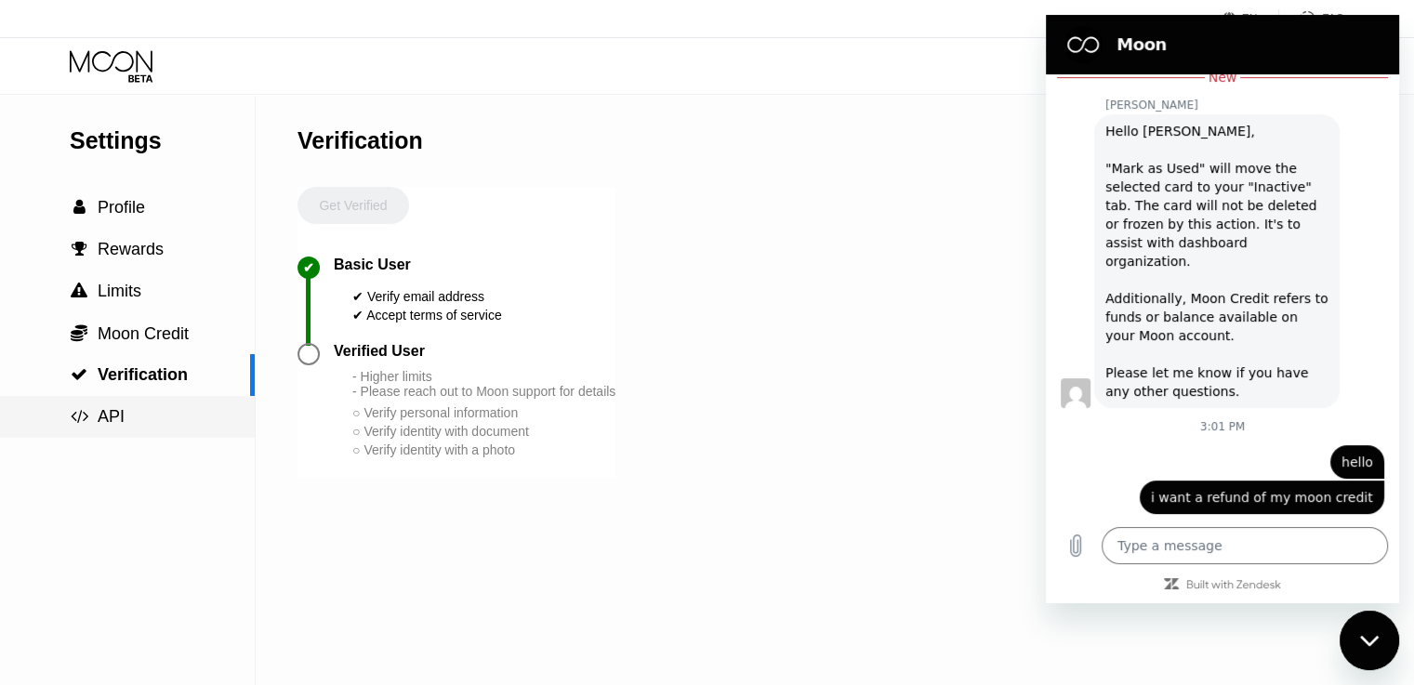
click at [95, 411] on div " API" at bounding box center [97, 417] width 55 height 20
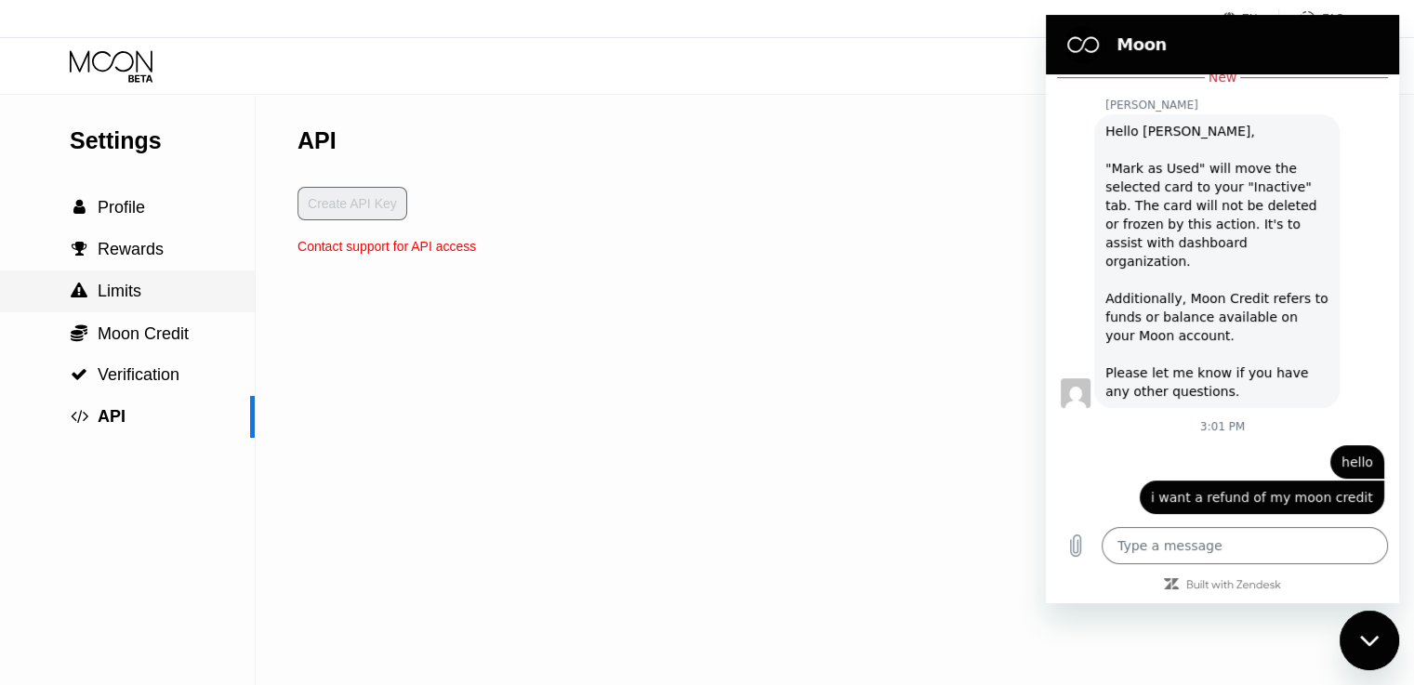
click at [138, 300] on span "Limits" at bounding box center [120, 291] width 44 height 19
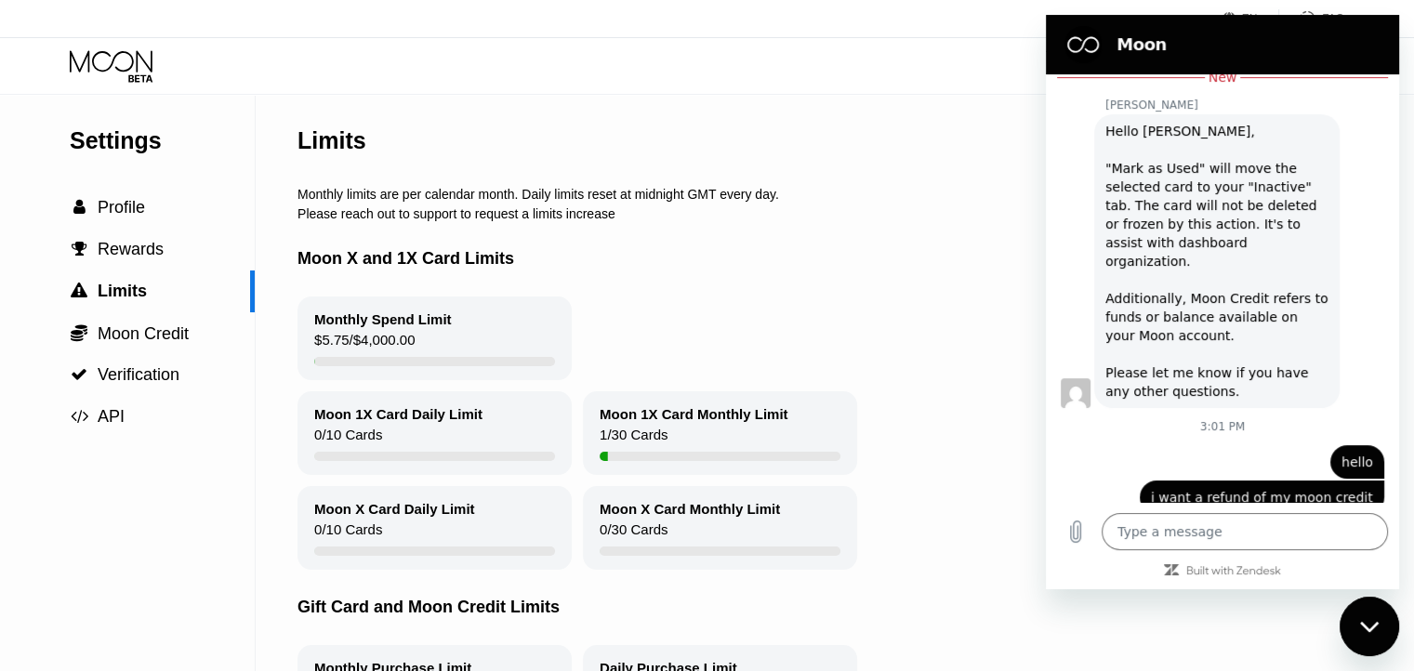
click at [341, 357] on div "$5.75 / $4,000.00" at bounding box center [364, 344] width 100 height 25
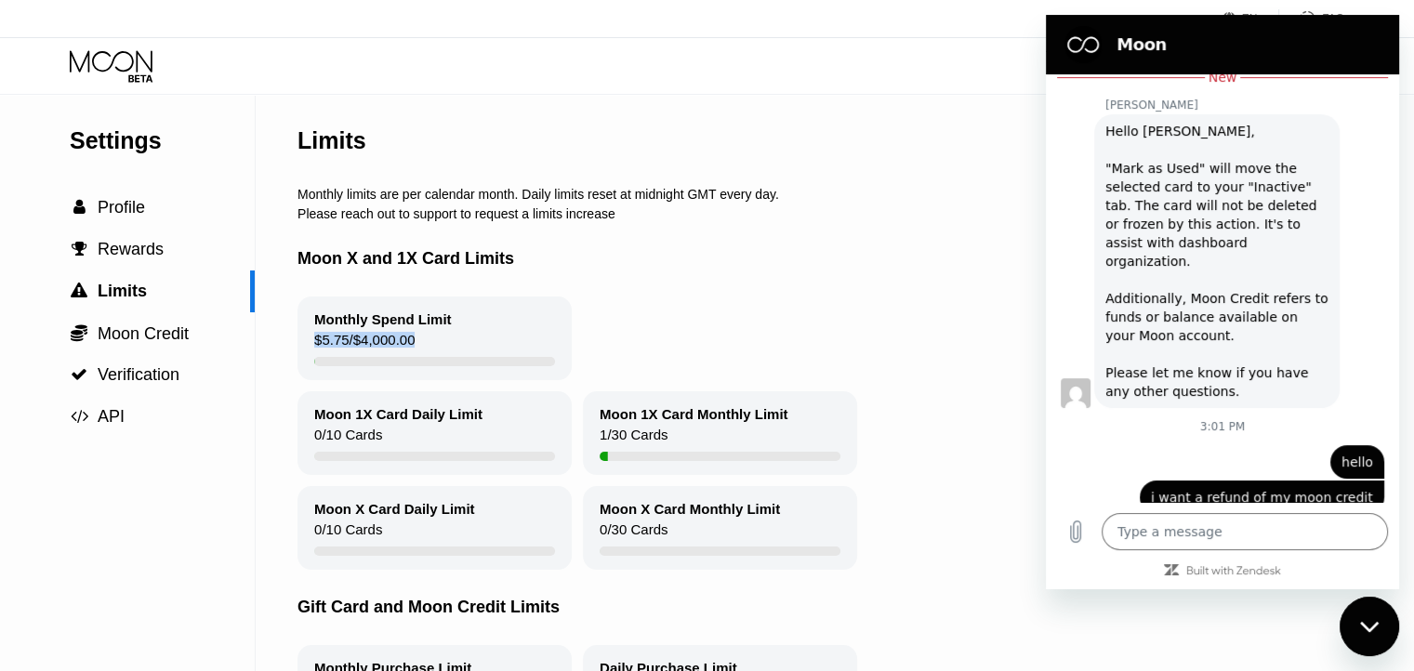
click at [715, 353] on div "Monthly Spend Limit $5.75 / $4,000.00" at bounding box center [864, 339] width 1132 height 84
click at [719, 535] on div "Moon X Card Monthly Limit 0 / 30 Cards" at bounding box center [720, 528] width 274 height 84
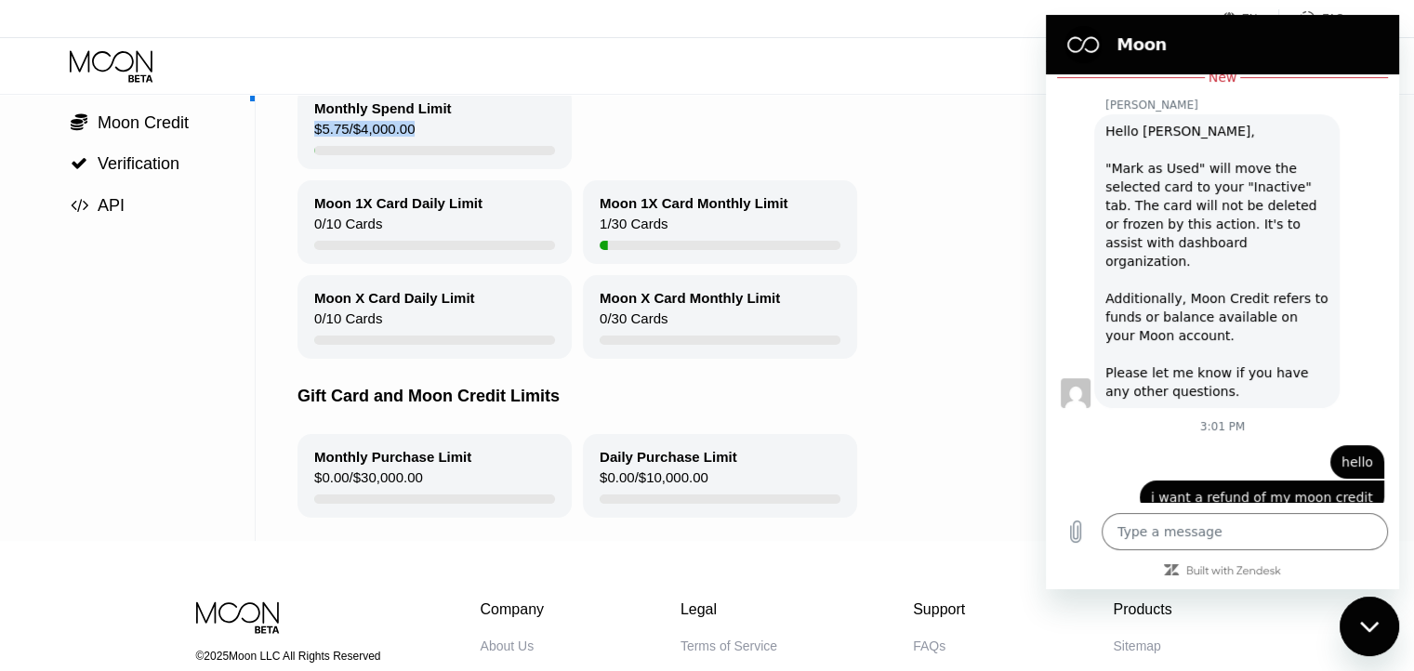
scroll to position [221, 0]
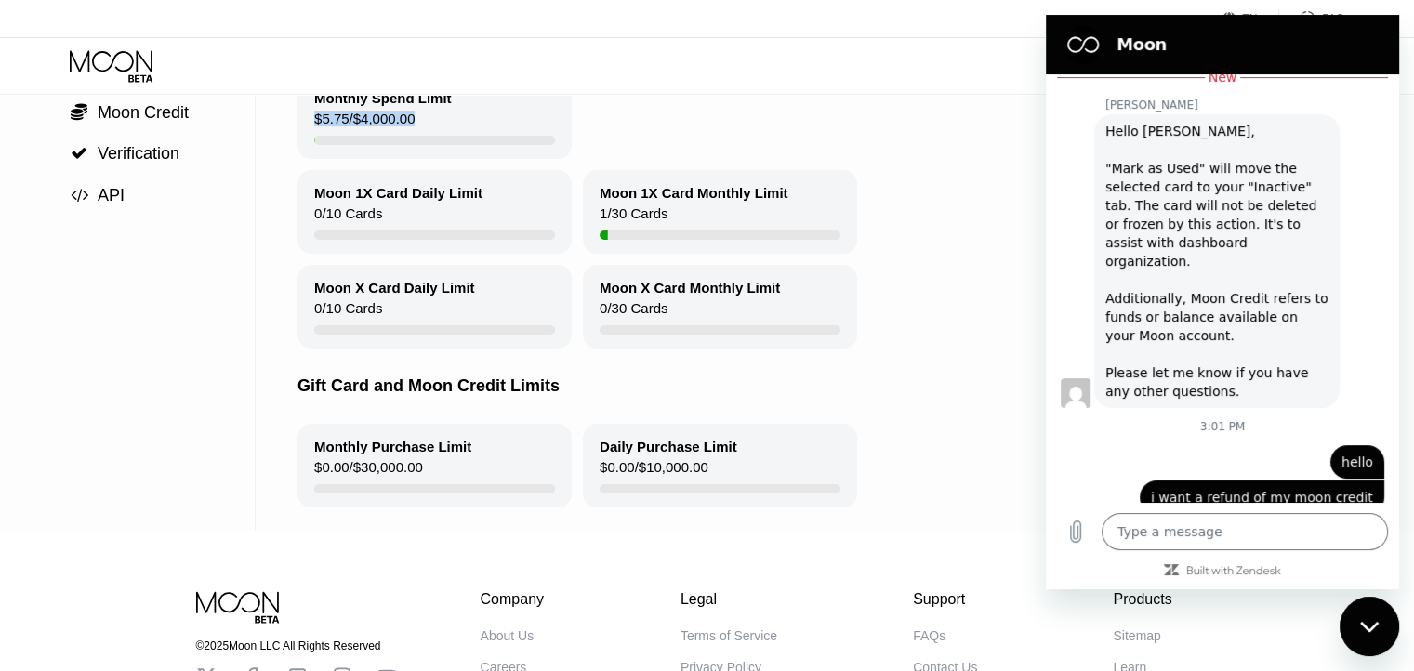
click at [471, 491] on div "Monthly Purchase Limit $0.00 / $30,000.00" at bounding box center [435, 466] width 274 height 84
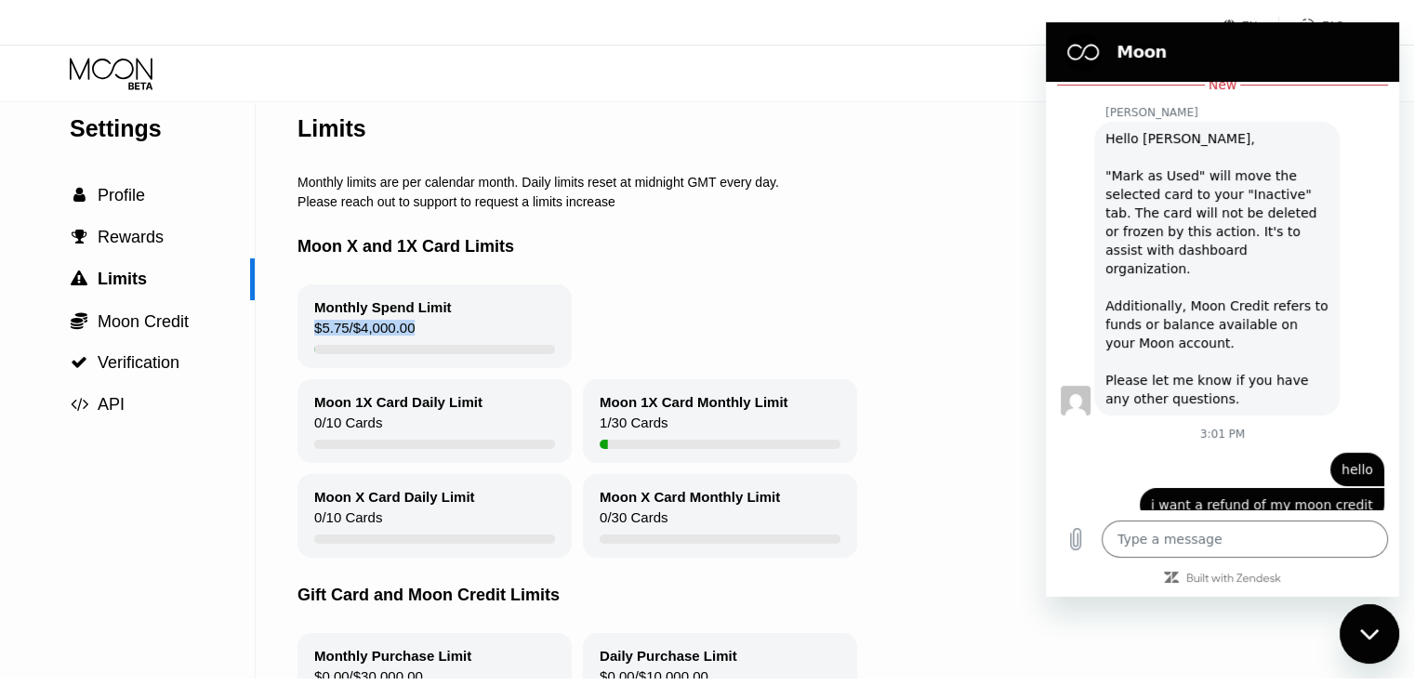
scroll to position [0, 0]
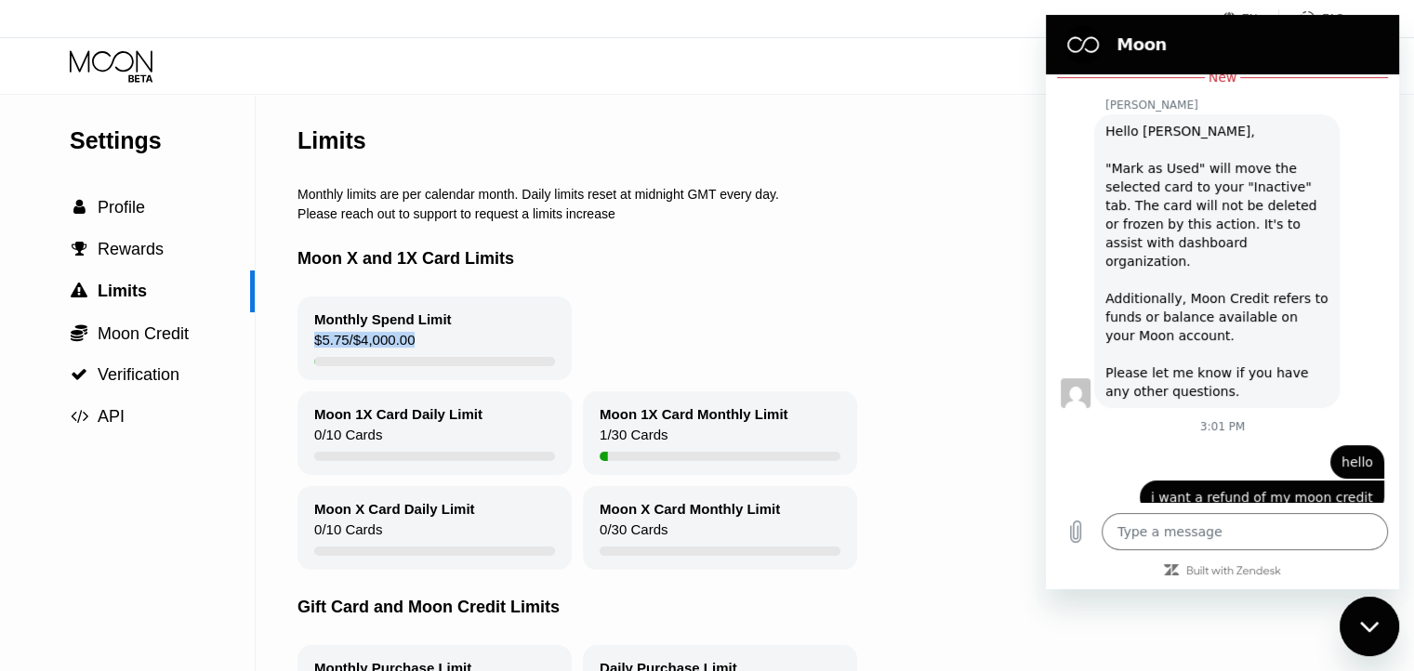
click at [158, 258] on span "Rewards" at bounding box center [131, 249] width 66 height 19
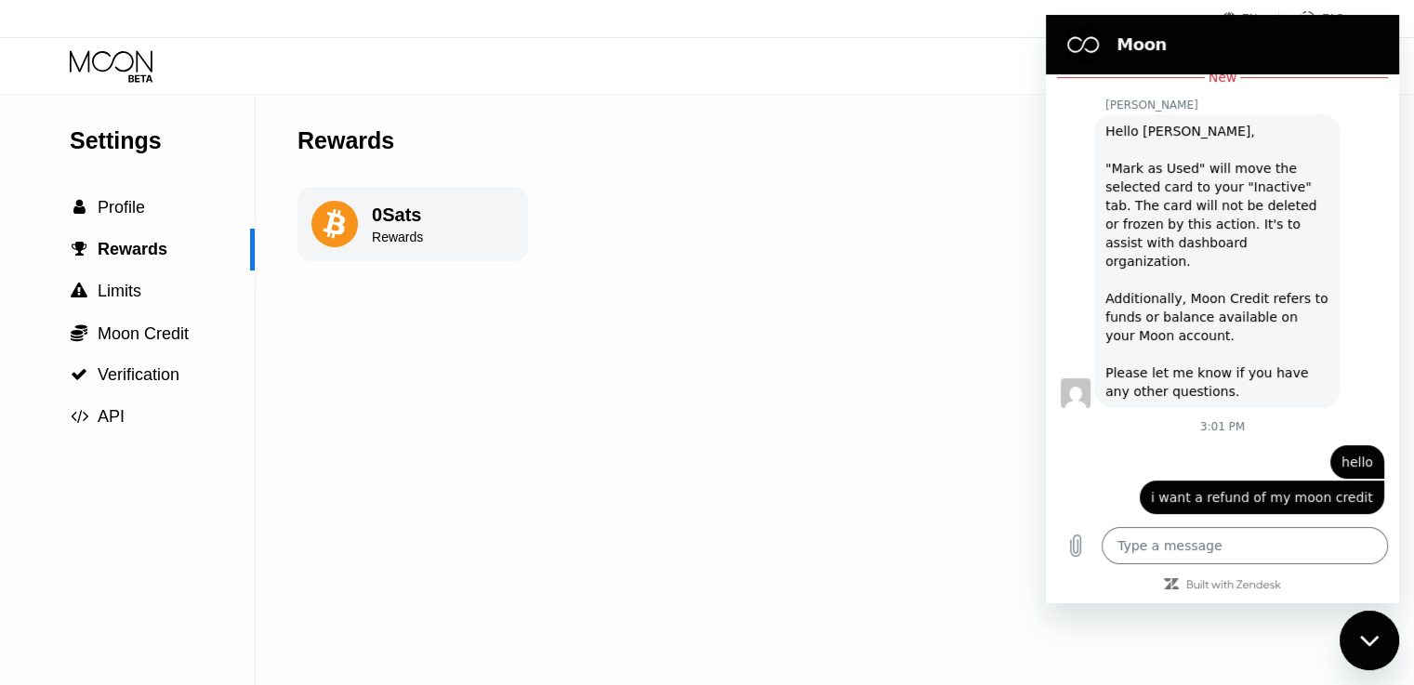
click at [172, 218] on div " Profile" at bounding box center [127, 208] width 255 height 20
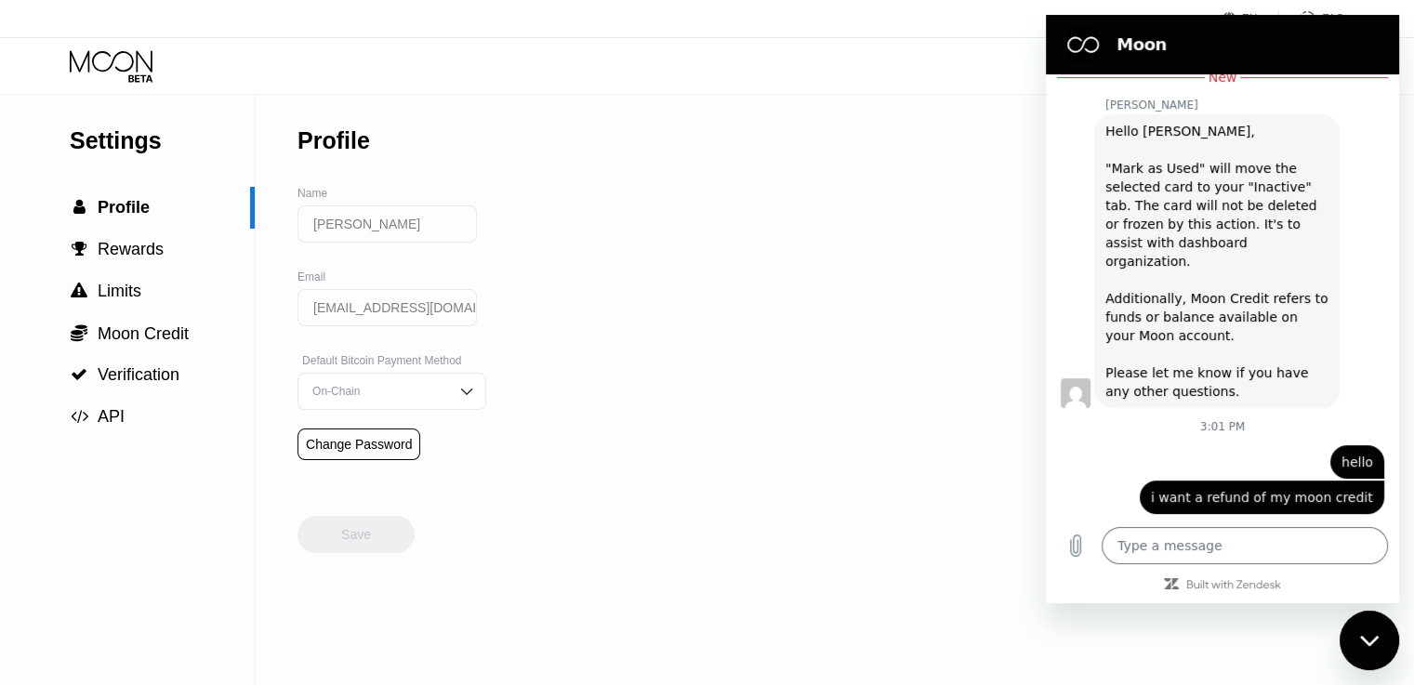
click at [150, 73] on icon at bounding box center [113, 66] width 86 height 33
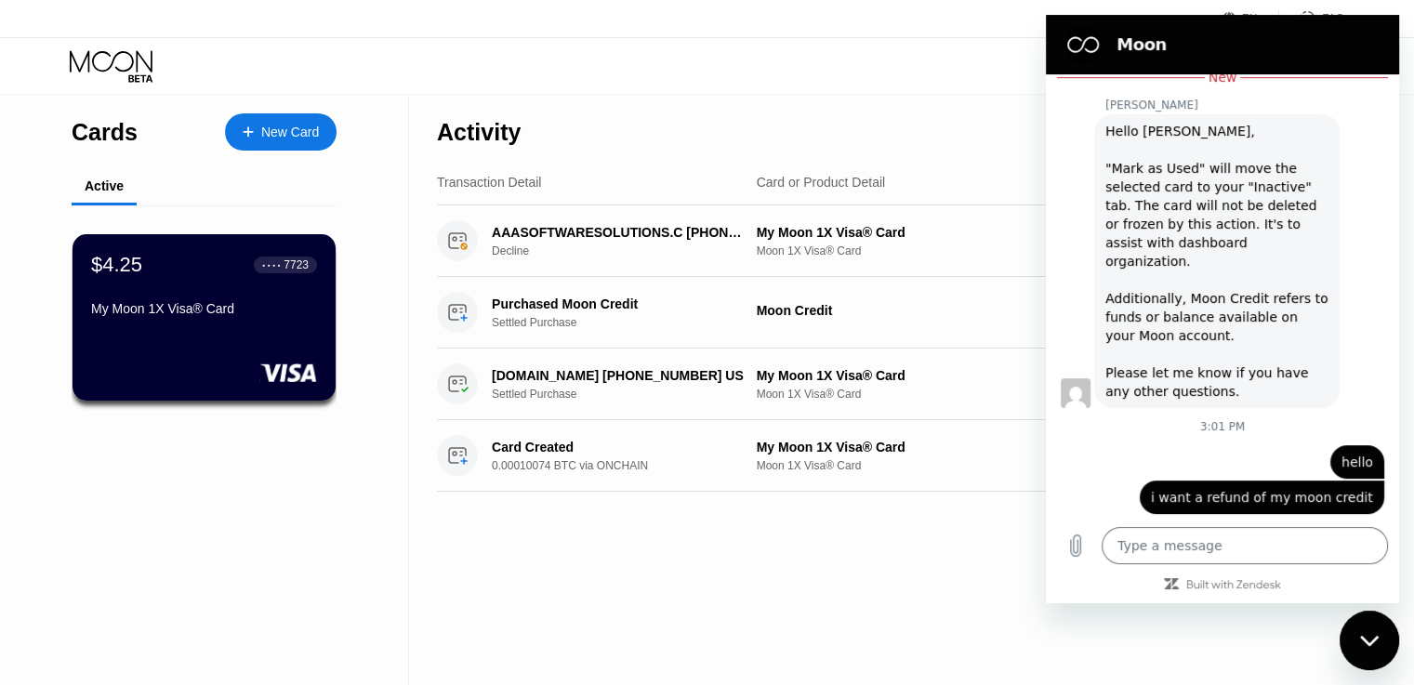
click at [1376, 52] on h2 "Moon" at bounding box center [1249, 44] width 264 height 22
click at [1370, 643] on icon "Close messaging window" at bounding box center [1368, 640] width 19 height 10
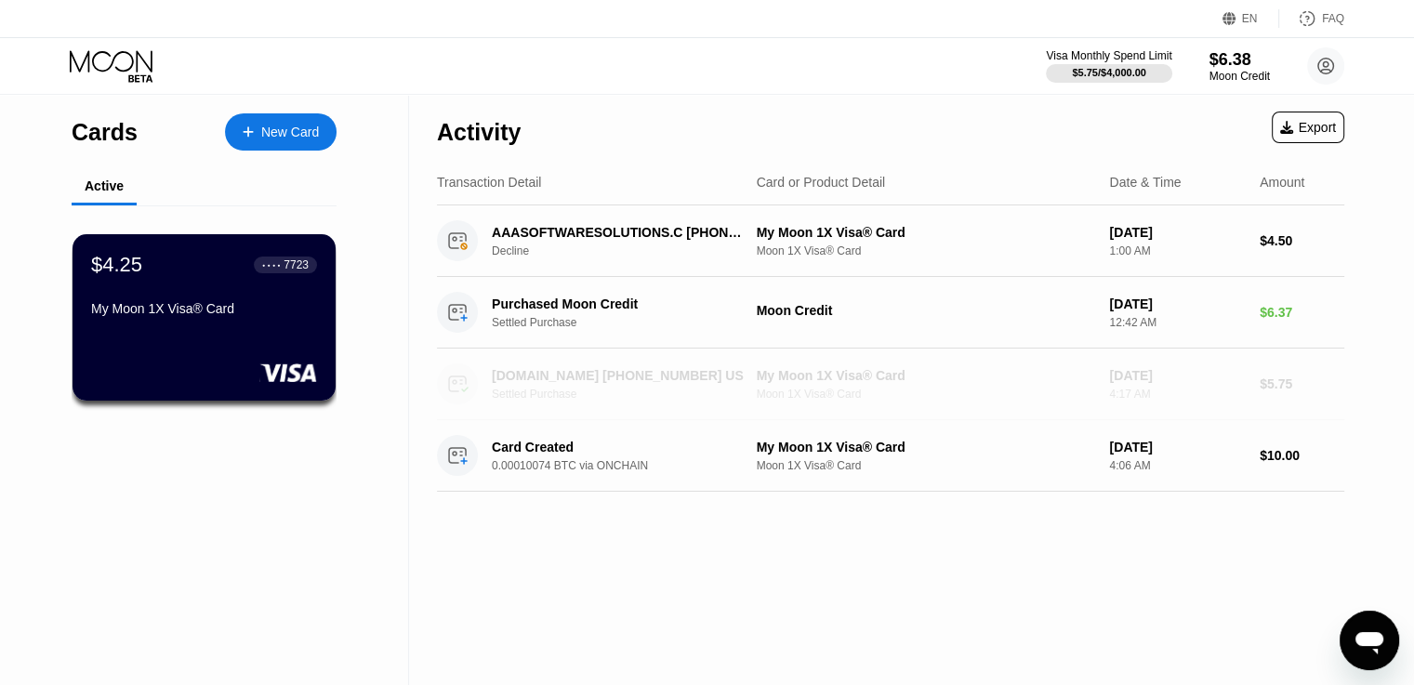
click at [1131, 390] on div "4:17 AM" at bounding box center [1177, 394] width 136 height 13
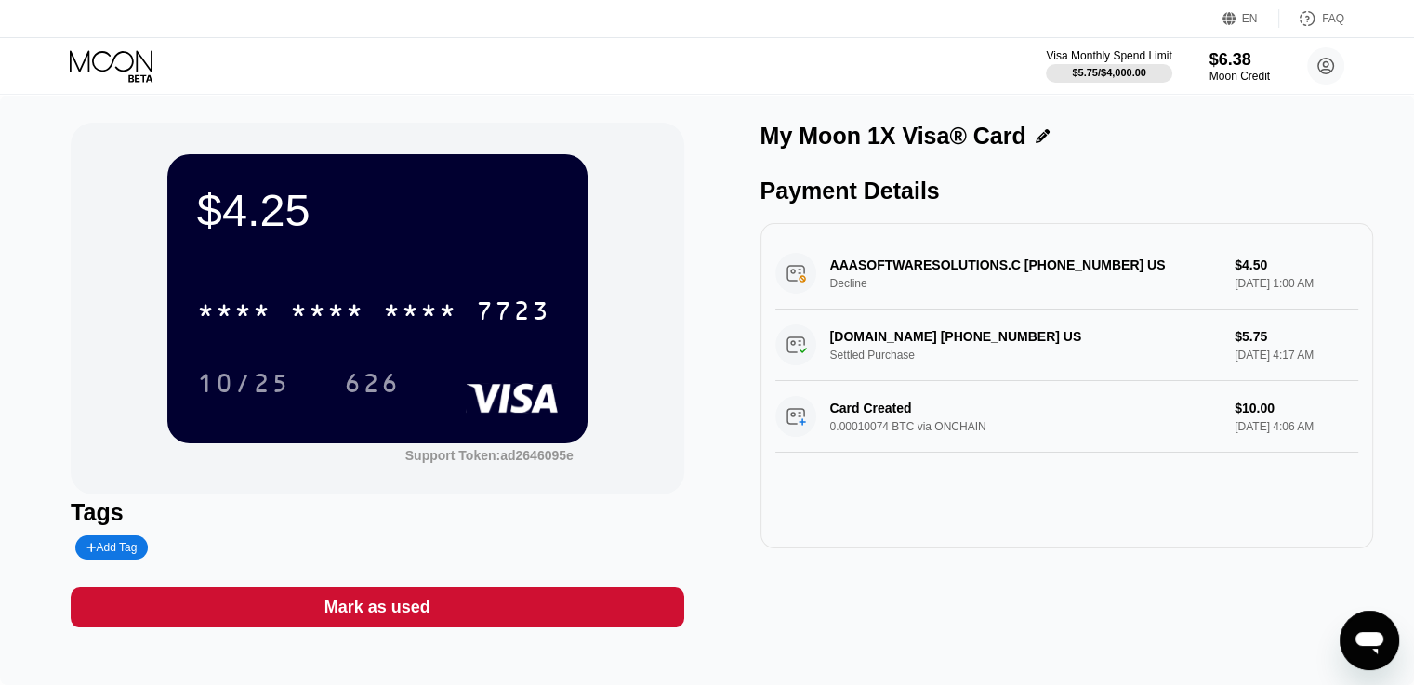
click at [1033, 127] on div "My Moon 1X Visa® Card" at bounding box center [1067, 136] width 613 height 27
click at [1036, 139] on icon at bounding box center [1043, 136] width 14 height 14
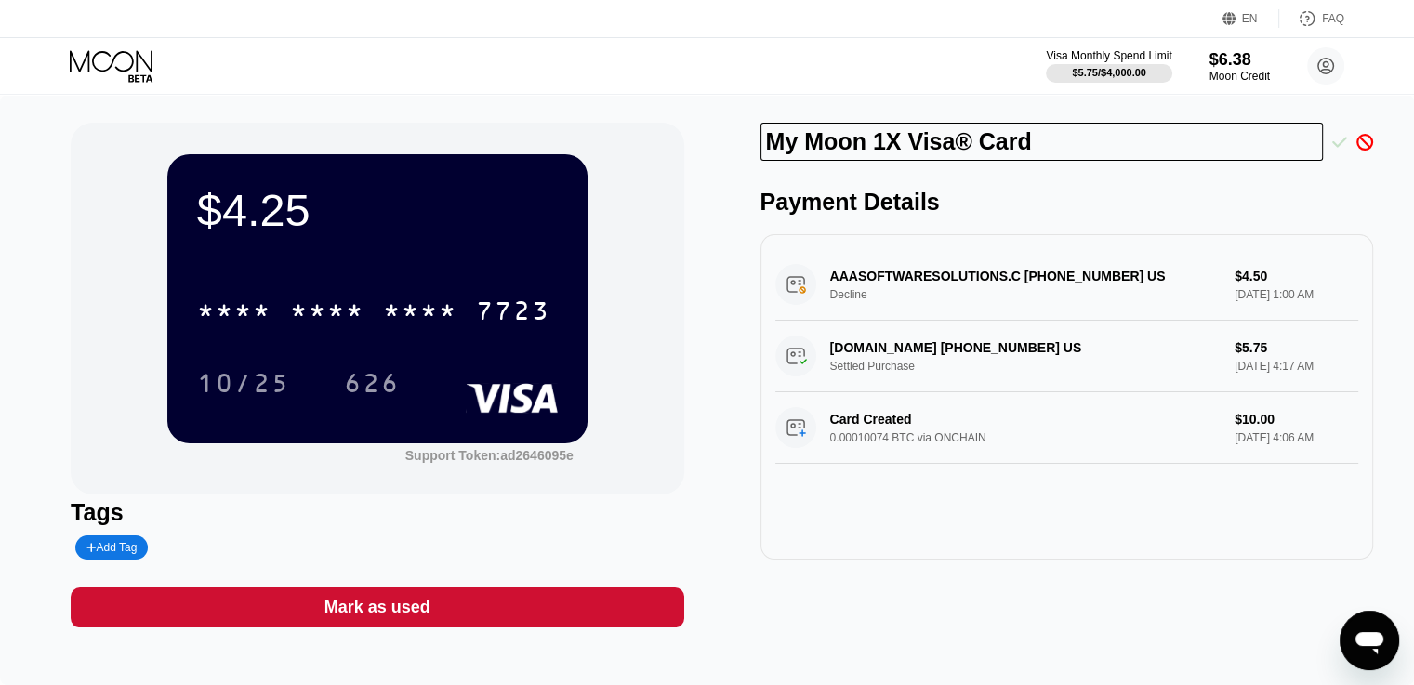
click at [1341, 140] on icon at bounding box center [1339, 142] width 15 height 17
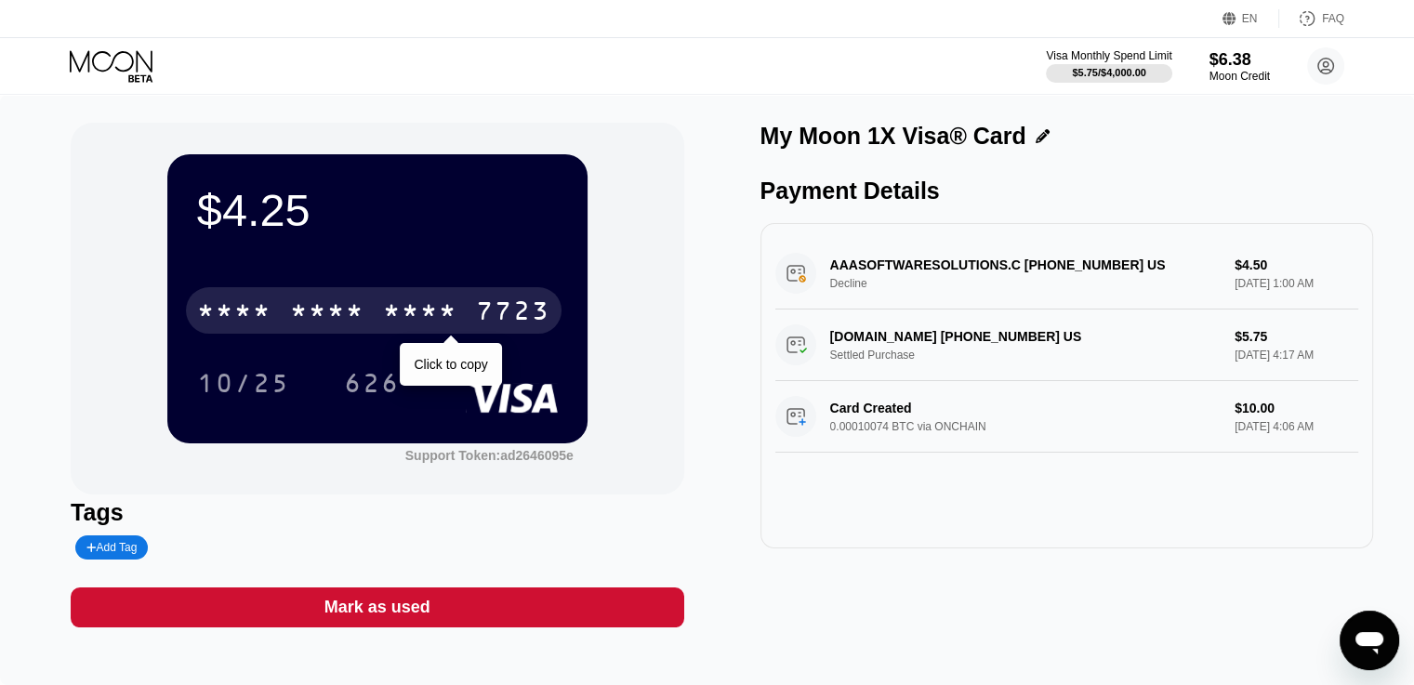
click at [487, 315] on div "7723" at bounding box center [513, 313] width 74 height 30
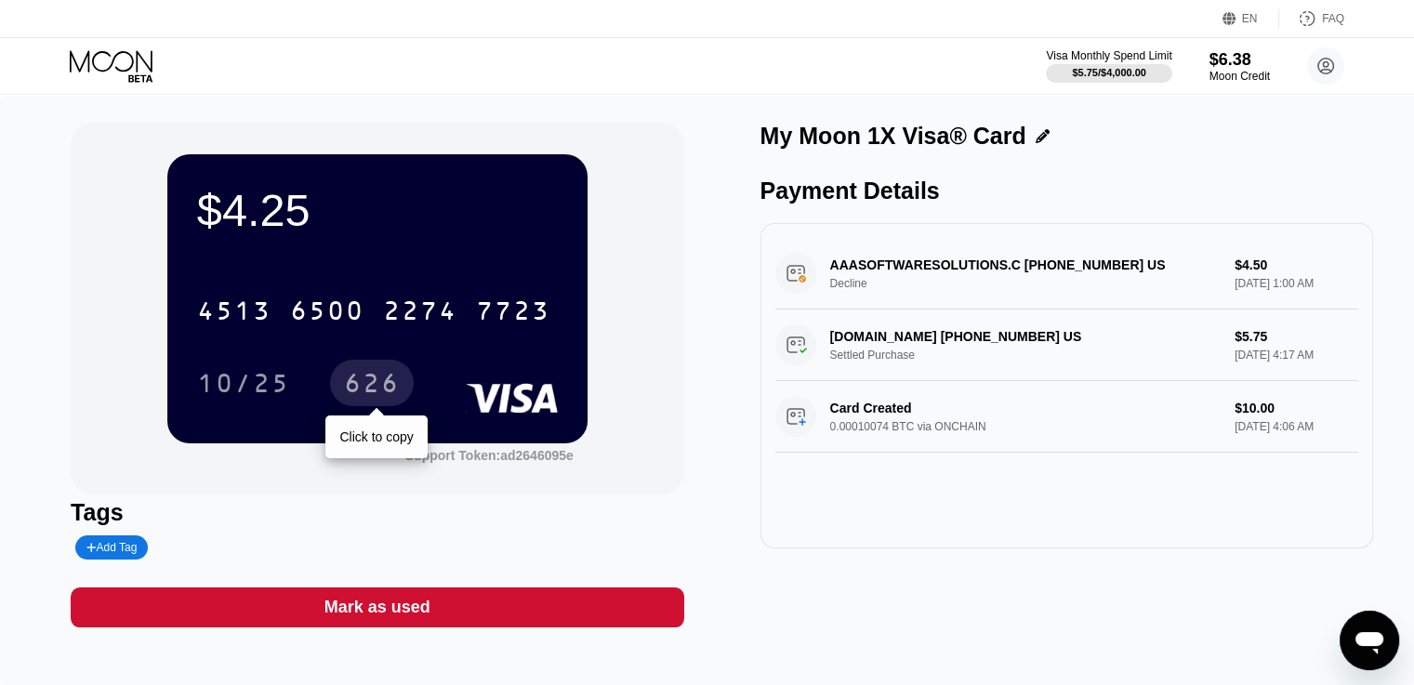
click at [364, 398] on div "626" at bounding box center [372, 386] width 56 height 30
type textarea "x"
